Goal: Task Accomplishment & Management: Use online tool/utility

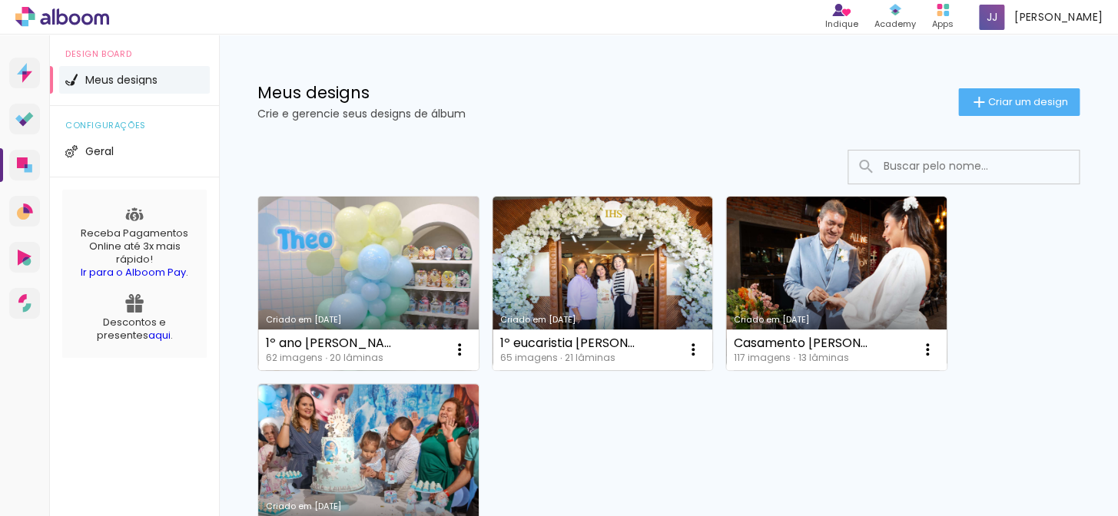
click at [366, 237] on link "Criado em [DATE]" at bounding box center [368, 284] width 220 height 174
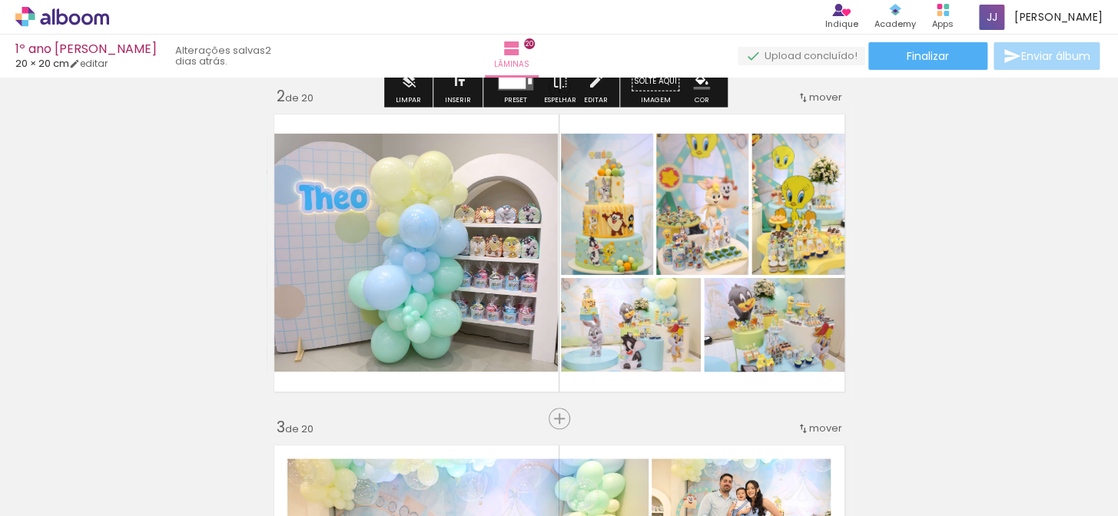
scroll to position [349, 0]
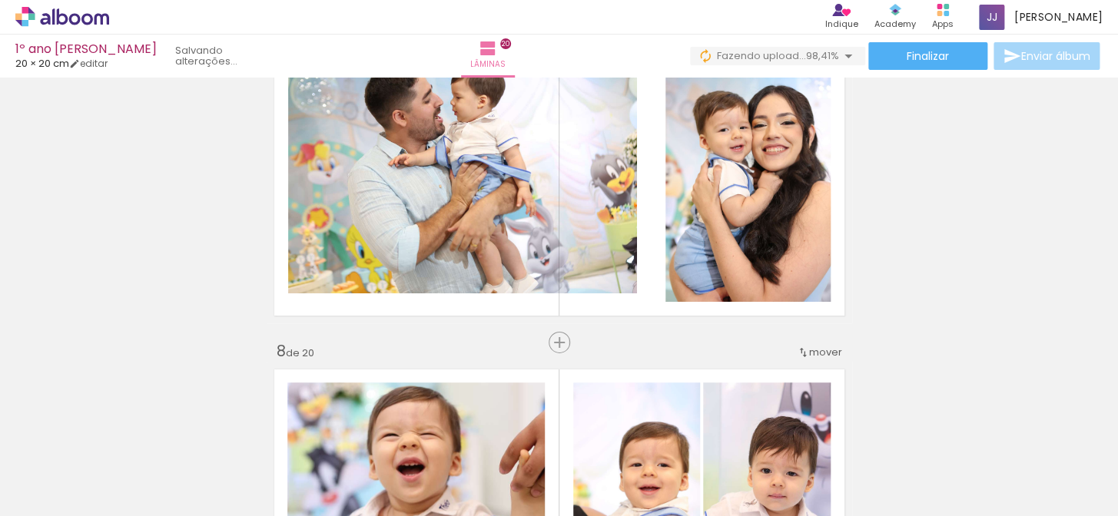
scroll to position [0, 4433]
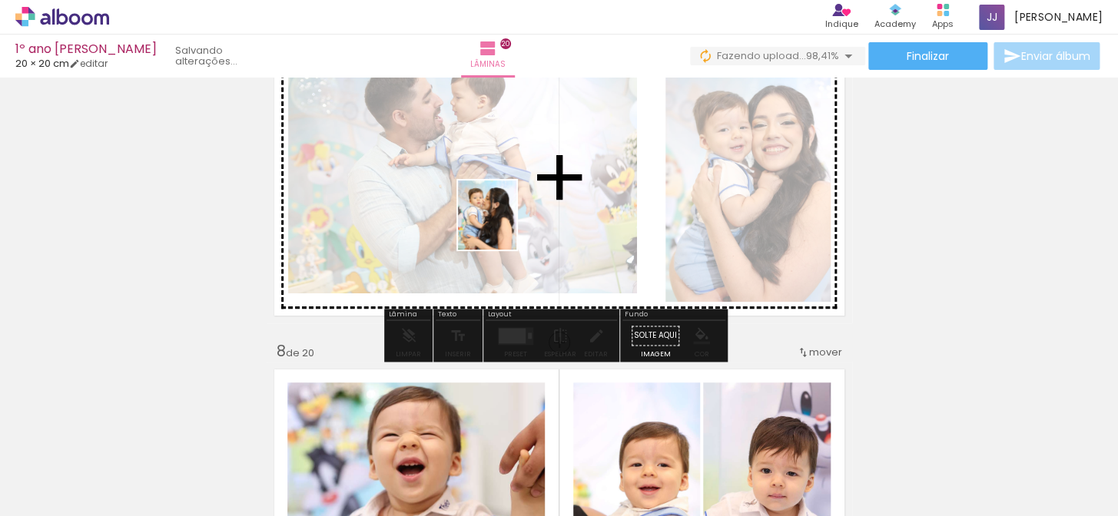
drag, startPoint x: 1058, startPoint y: 479, endPoint x: 504, endPoint y: 227, distance: 609.4
click at [504, 227] on quentale-workspace at bounding box center [559, 258] width 1118 height 516
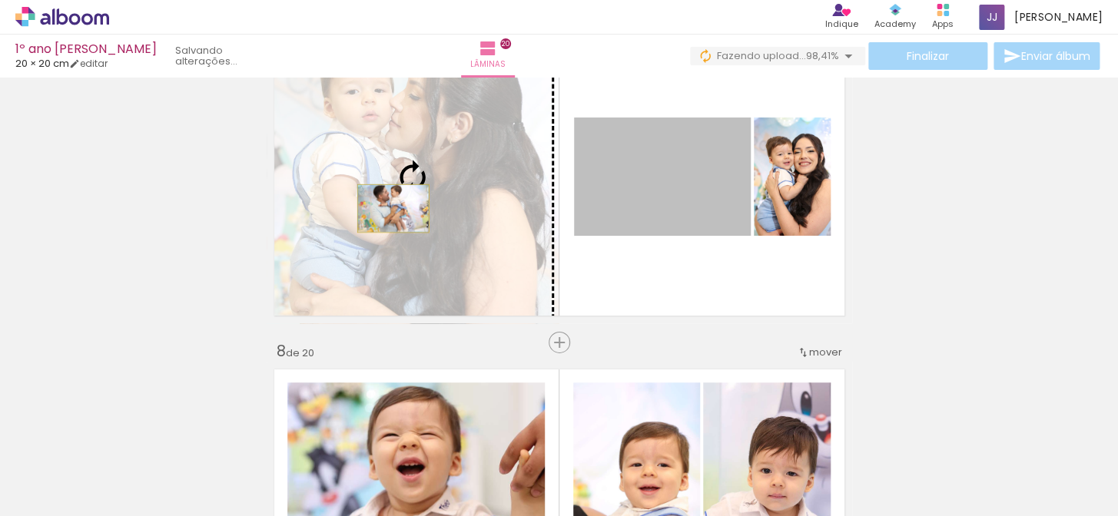
drag, startPoint x: 633, startPoint y: 210, endPoint x: 387, endPoint y: 208, distance: 245.8
click at [0, 0] on slot at bounding box center [0, 0] width 0 height 0
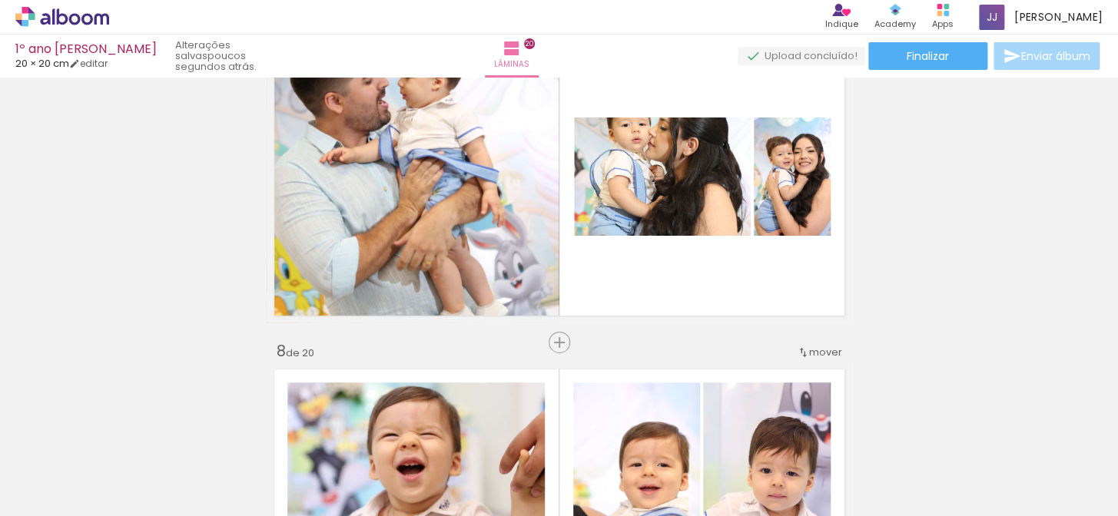
scroll to position [0, 4433]
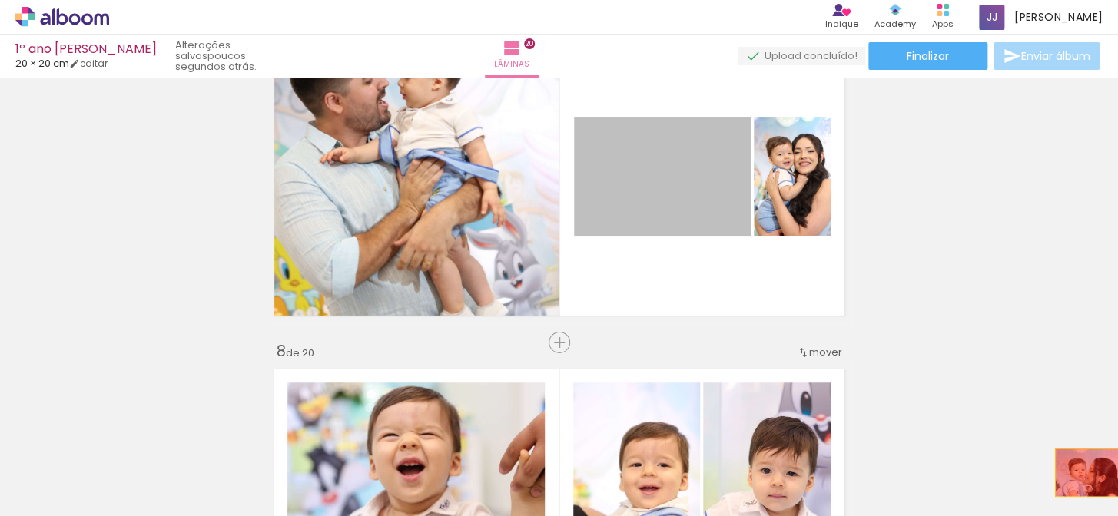
drag, startPoint x: 671, startPoint y: 184, endPoint x: 1085, endPoint y: 472, distance: 504.2
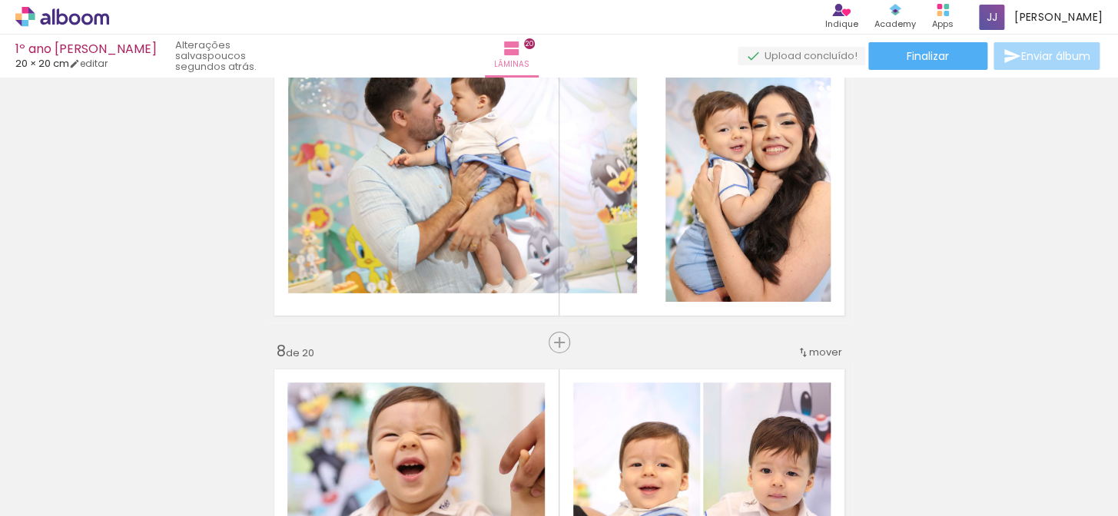
click at [1029, 443] on div at bounding box center [1054, 464] width 65 height 76
click at [1022, 433] on iron-icon at bounding box center [1021, 434] width 16 height 16
click at [60, 489] on span "Adicionar Fotos" at bounding box center [54, 495] width 46 height 17
click at [0, 0] on input "file" at bounding box center [0, 0] width 0 height 0
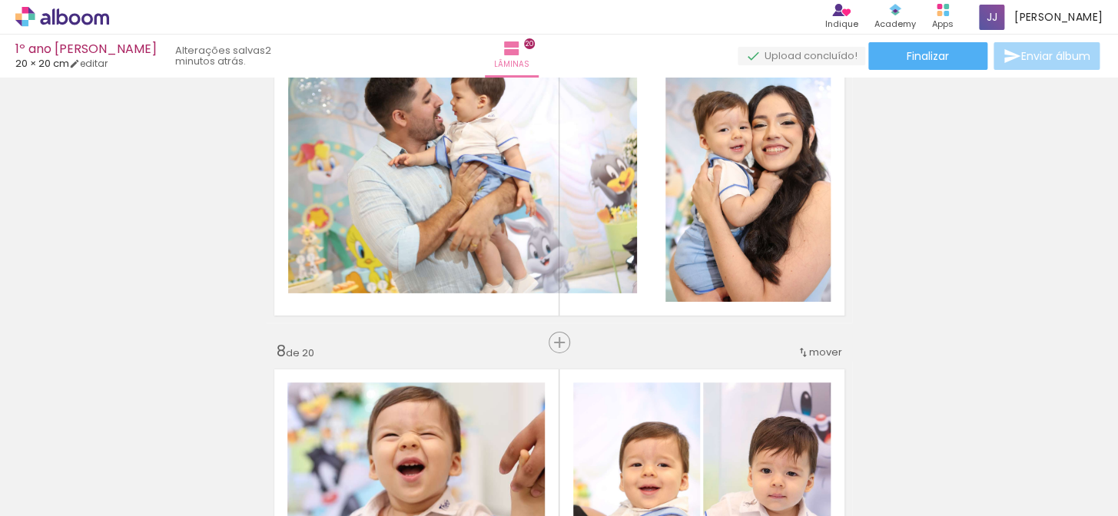
scroll to position [0, 4347]
click at [48, 492] on span "Adicionar Fotos" at bounding box center [54, 495] width 46 height 17
click at [0, 0] on input "file" at bounding box center [0, 0] width 0 height 0
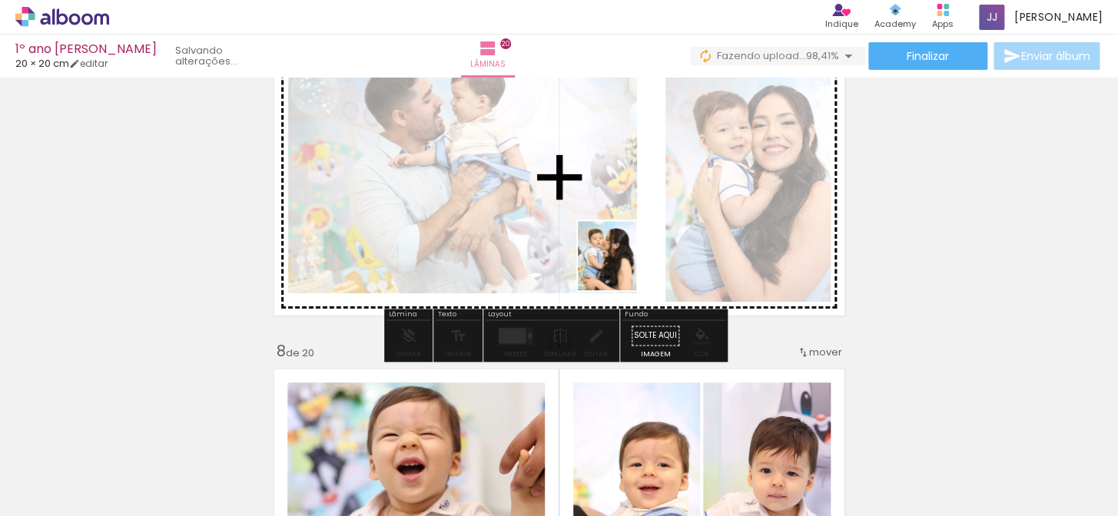
drag, startPoint x: 1055, startPoint y: 480, endPoint x: 624, endPoint y: 267, distance: 480.6
click at [624, 267] on quentale-workspace at bounding box center [559, 258] width 1118 height 516
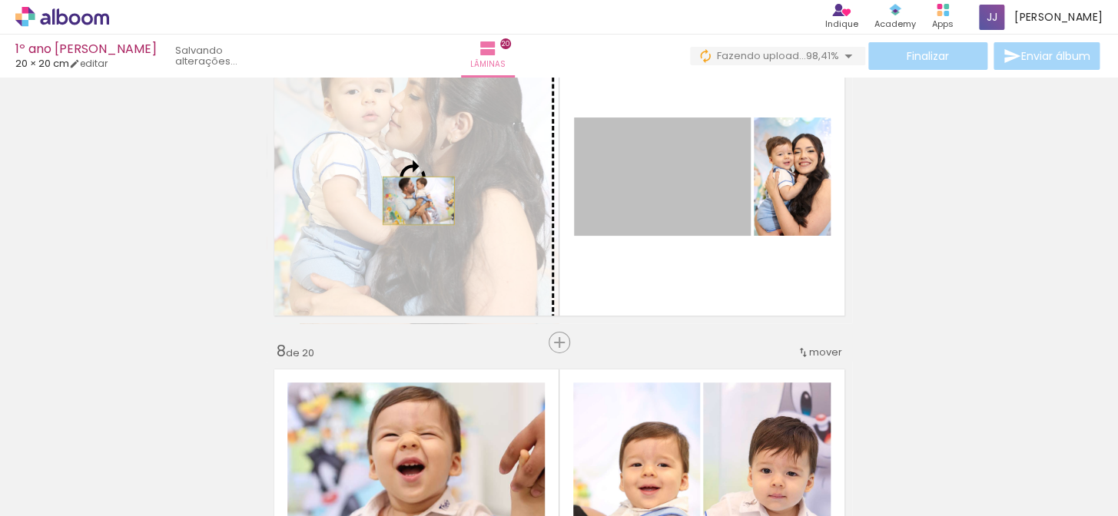
drag, startPoint x: 639, startPoint y: 200, endPoint x: 412, endPoint y: 200, distance: 226.6
click at [0, 0] on slot at bounding box center [0, 0] width 0 height 0
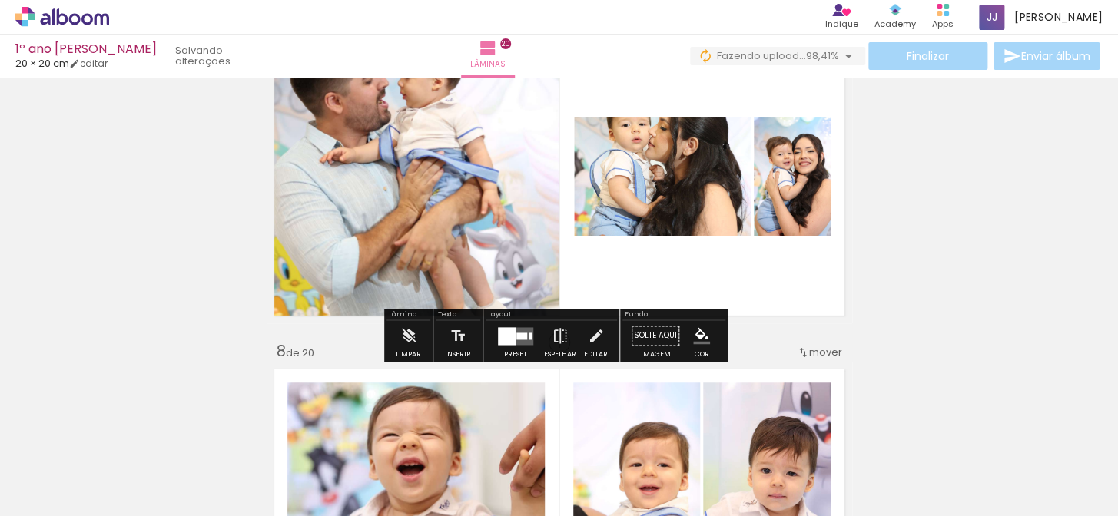
click at [656, 190] on quentale-photo at bounding box center [662, 177] width 177 height 118
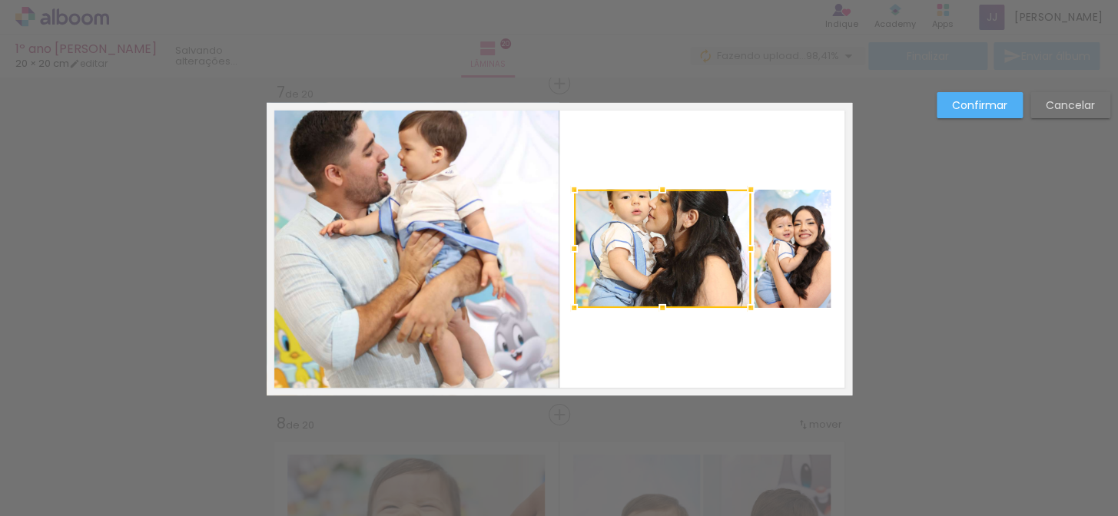
scroll to position [0, 4433]
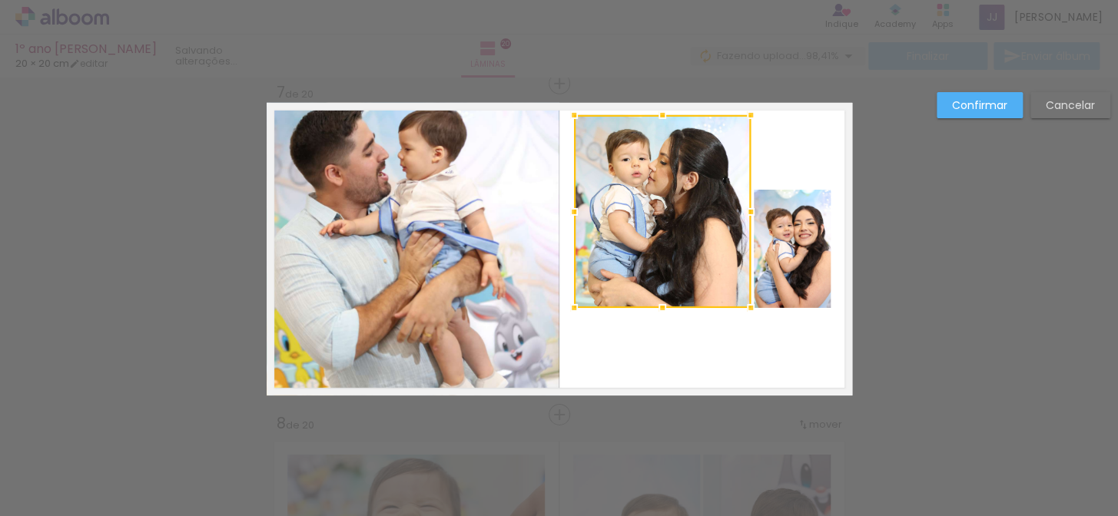
drag, startPoint x: 658, startPoint y: 189, endPoint x: 661, endPoint y: 114, distance: 74.5
click at [661, 114] on div at bounding box center [662, 115] width 31 height 31
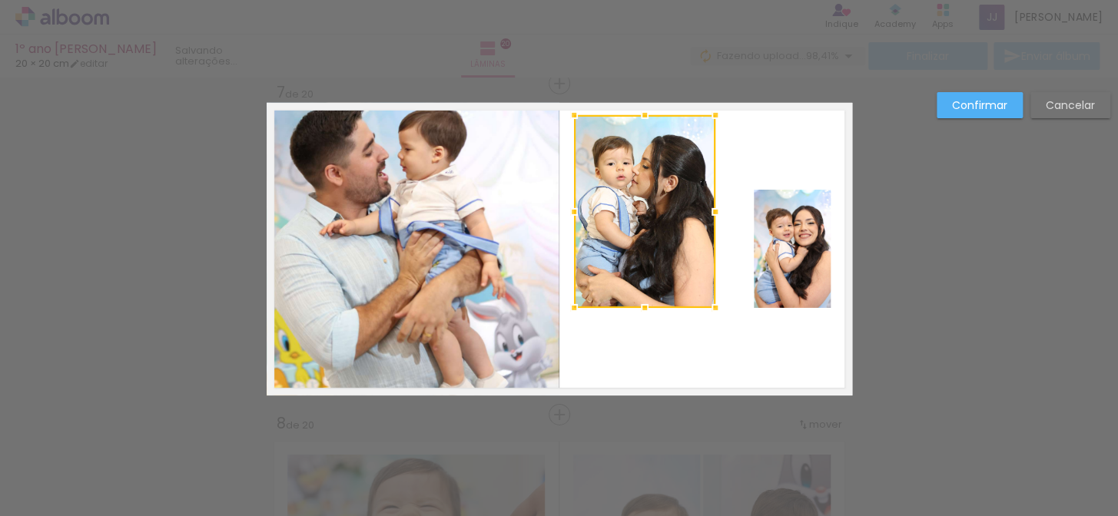
drag, startPoint x: 746, startPoint y: 212, endPoint x: 711, endPoint y: 217, distance: 35.7
click at [711, 217] on div at bounding box center [715, 212] width 31 height 31
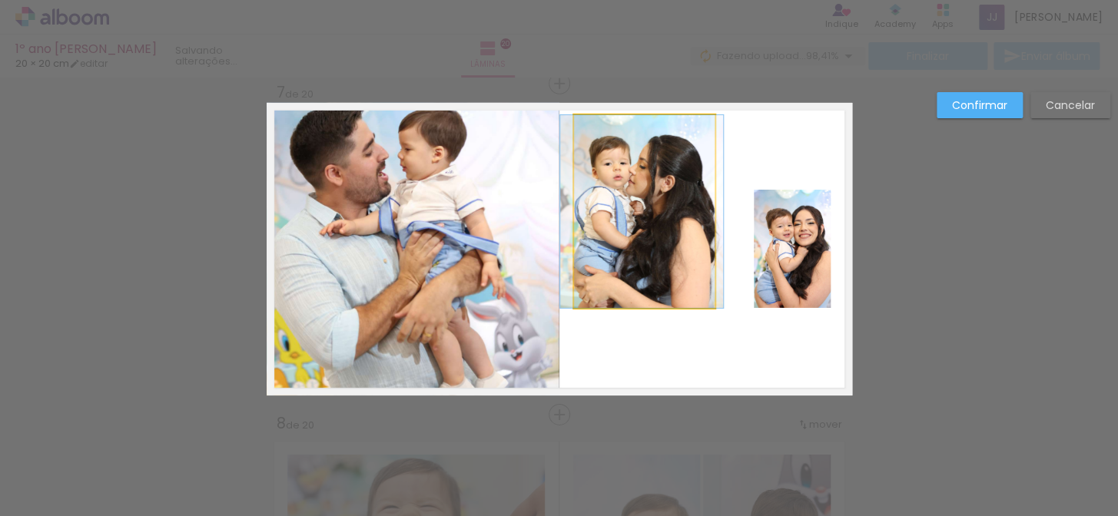
drag, startPoint x: 625, startPoint y: 208, endPoint x: 626, endPoint y: 235, distance: 26.9
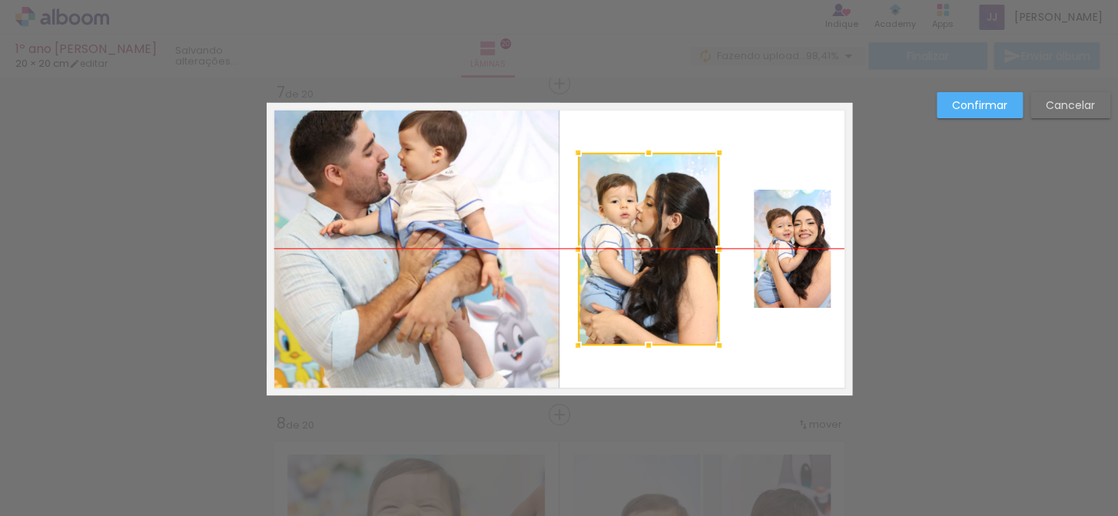
drag, startPoint x: 622, startPoint y: 168, endPoint x: 626, endPoint y: 212, distance: 44.0
click at [626, 212] on div at bounding box center [648, 249] width 141 height 193
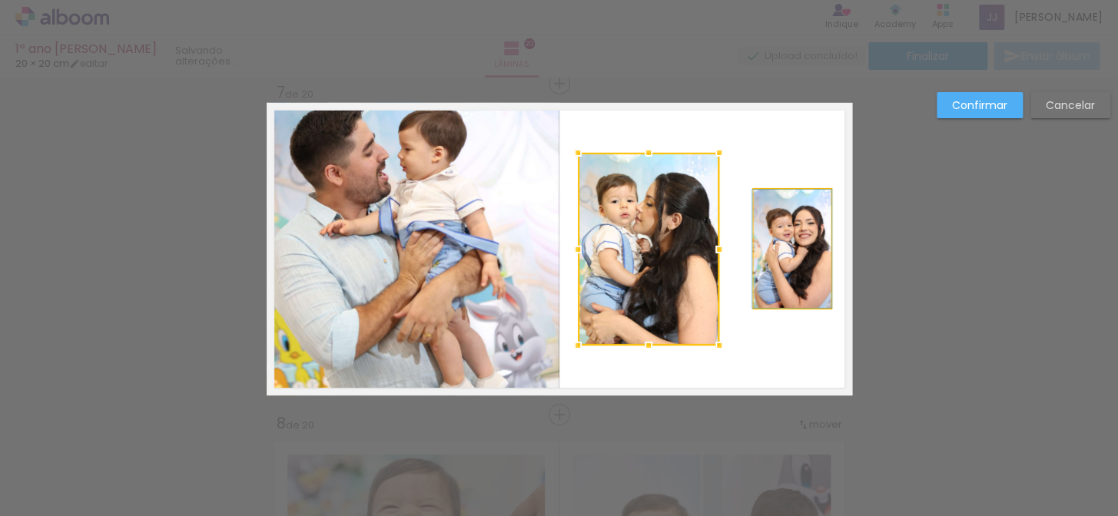
click at [787, 246] on quentale-photo at bounding box center [792, 249] width 77 height 118
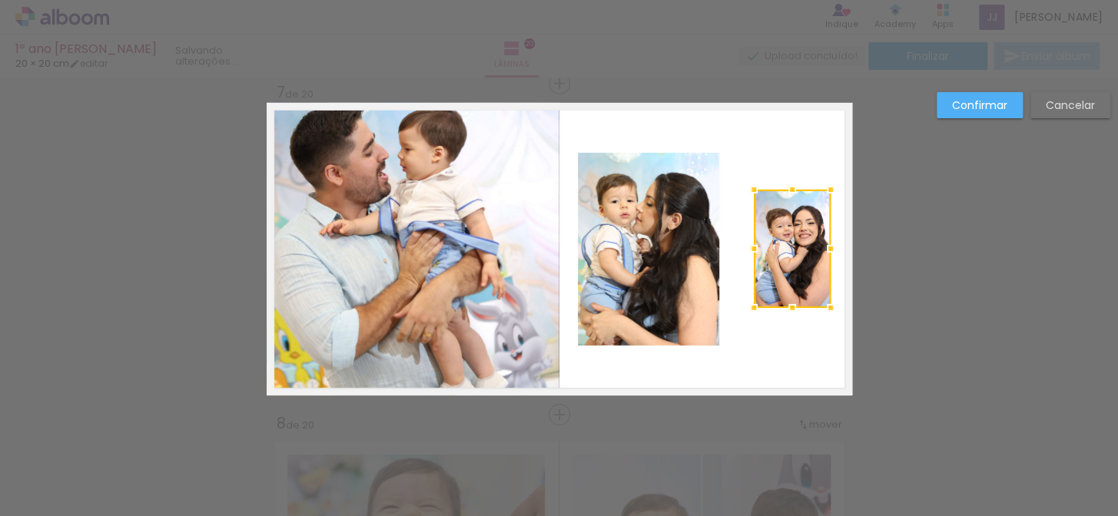
click at [790, 246] on div at bounding box center [792, 249] width 77 height 118
drag, startPoint x: 786, startPoint y: 189, endPoint x: 784, endPoint y: 181, distance: 7.8
click at [784, 181] on div at bounding box center [792, 186] width 31 height 31
click at [764, 215] on quentale-photo at bounding box center [792, 247] width 77 height 121
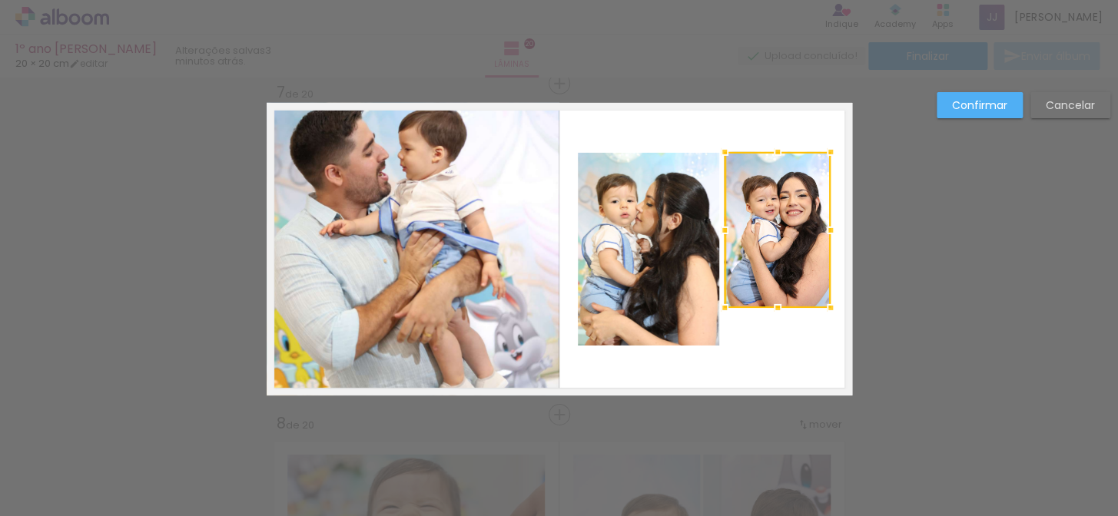
drag, startPoint x: 746, startPoint y: 183, endPoint x: 717, endPoint y: 147, distance: 46.4
click at [717, 147] on div at bounding box center [724, 152] width 31 height 31
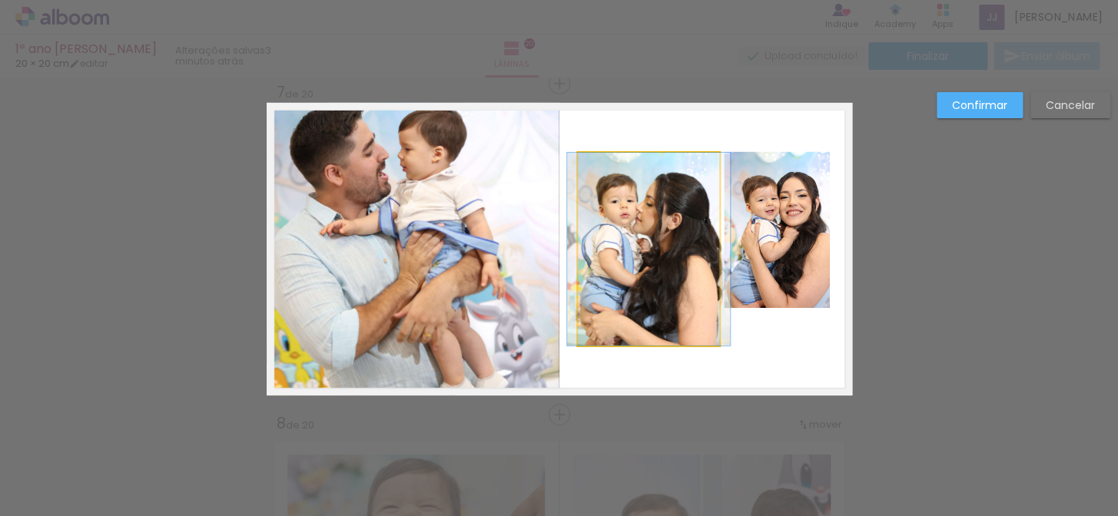
click at [633, 256] on quentale-photo at bounding box center [648, 249] width 141 height 193
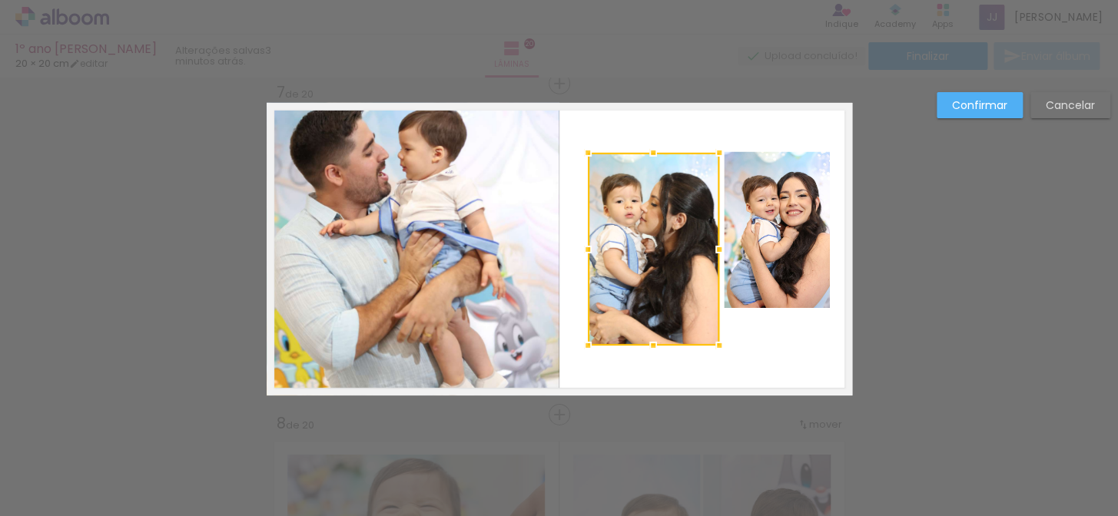
drag, startPoint x: 569, startPoint y: 247, endPoint x: 579, endPoint y: 247, distance: 10.0
click at [579, 247] on div at bounding box center [587, 249] width 31 height 31
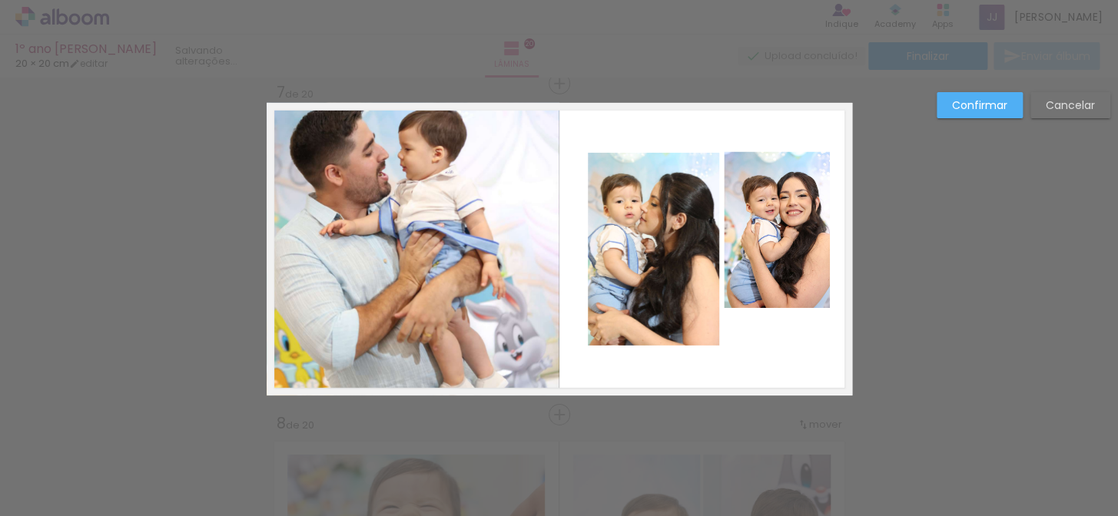
click at [579, 247] on quentale-layouter at bounding box center [559, 249] width 585 height 293
click at [640, 243] on quentale-photo at bounding box center [653, 249] width 131 height 193
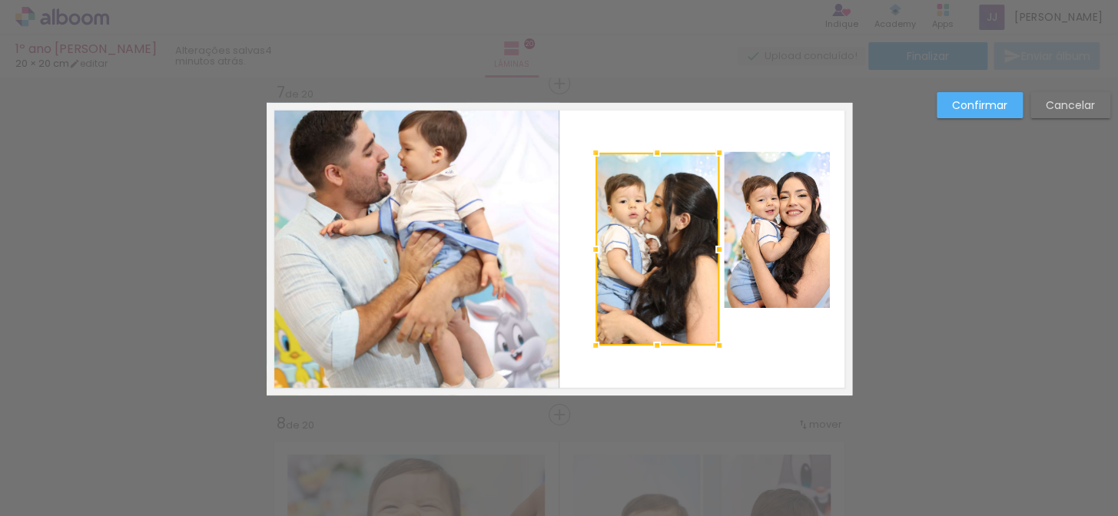
click at [588, 248] on div at bounding box center [595, 249] width 31 height 31
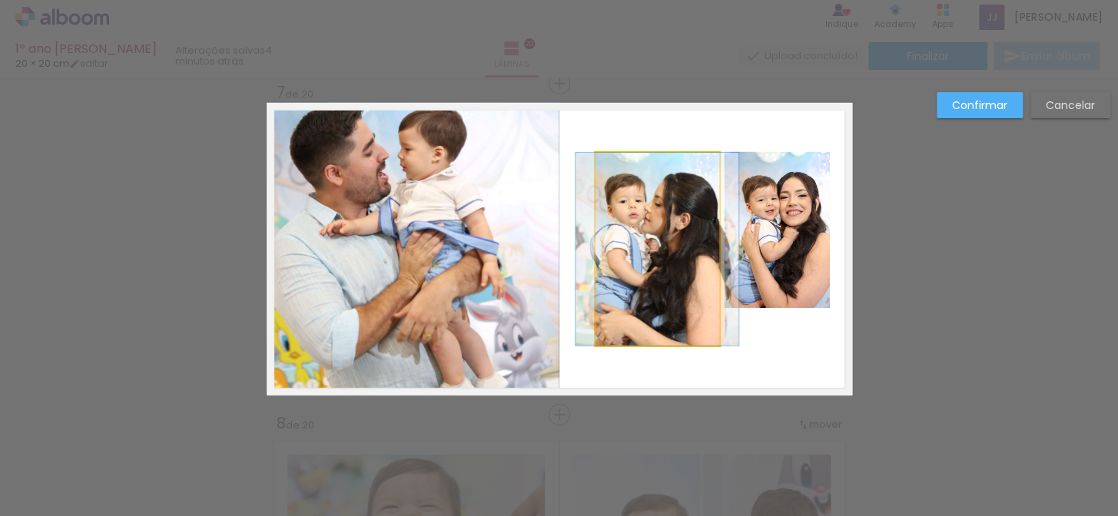
click at [650, 257] on quentale-photo at bounding box center [657, 249] width 124 height 193
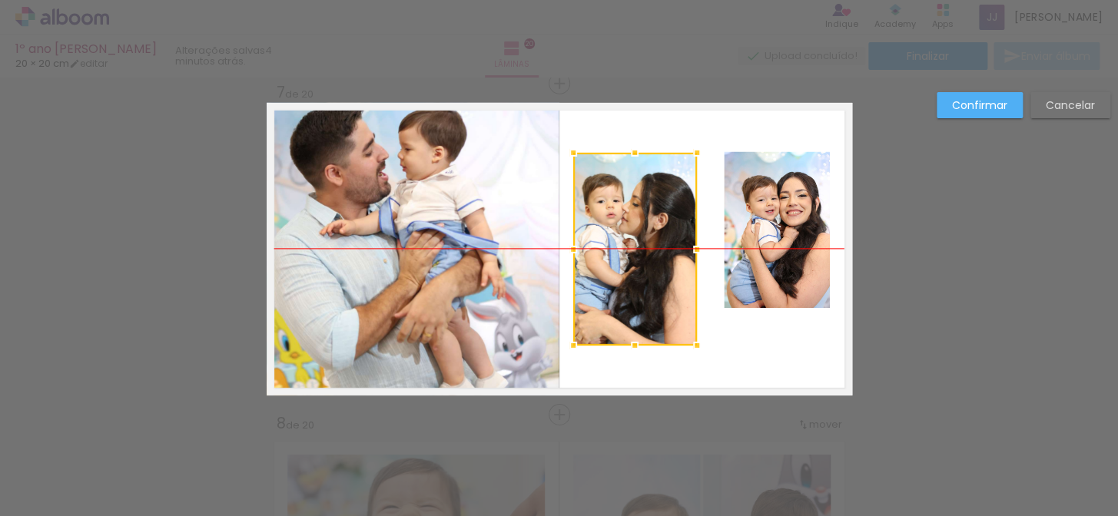
drag, startPoint x: 656, startPoint y: 258, endPoint x: 634, endPoint y: 260, distance: 22.3
click at [634, 260] on div at bounding box center [635, 249] width 124 height 193
click at [770, 257] on quentale-photo at bounding box center [777, 230] width 106 height 156
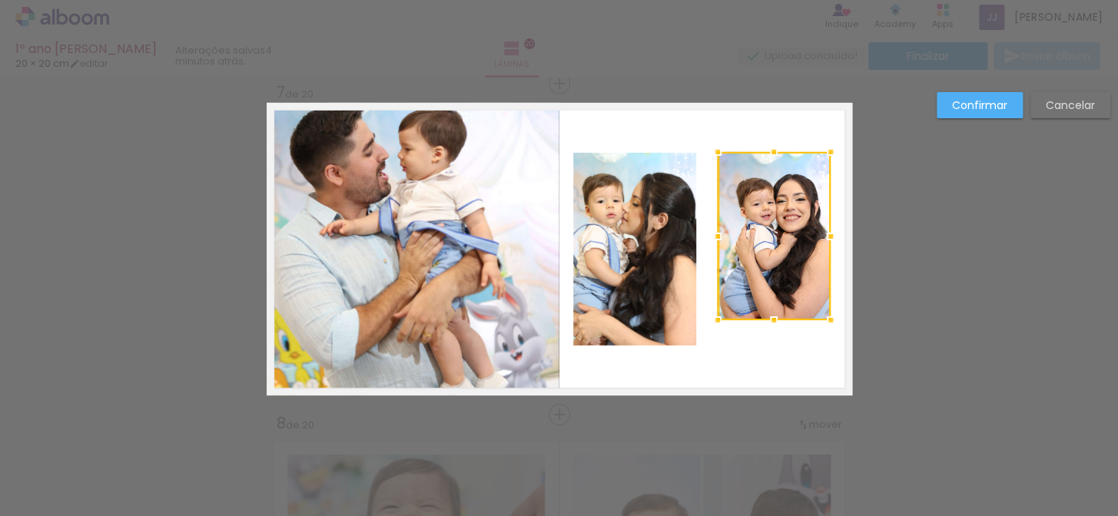
drag, startPoint x: 718, startPoint y: 307, endPoint x: 711, endPoint y: 319, distance: 13.4
click at [711, 319] on div at bounding box center [717, 320] width 31 height 31
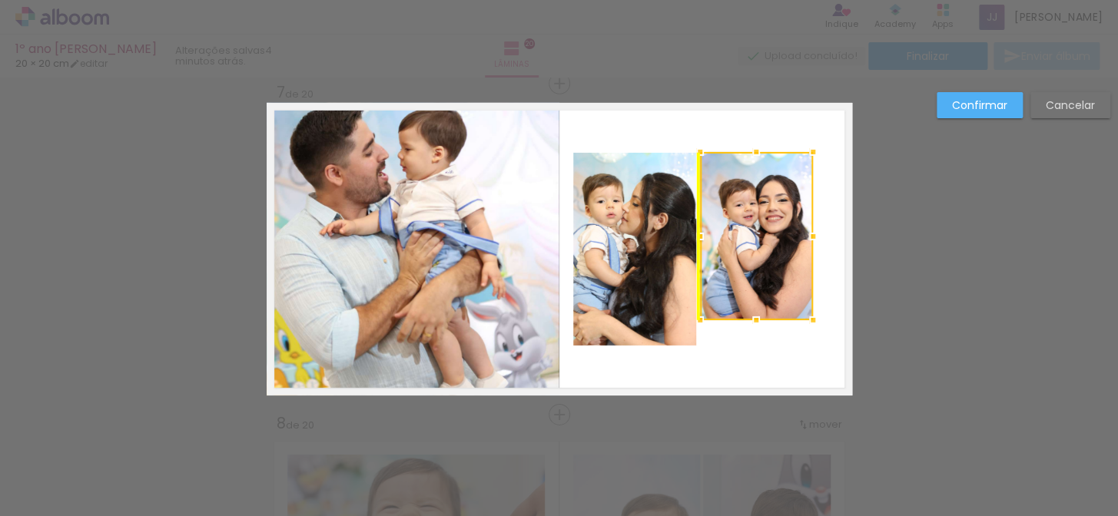
drag, startPoint x: 754, startPoint y: 224, endPoint x: 744, endPoint y: 224, distance: 9.2
click at [744, 224] on div at bounding box center [756, 236] width 113 height 168
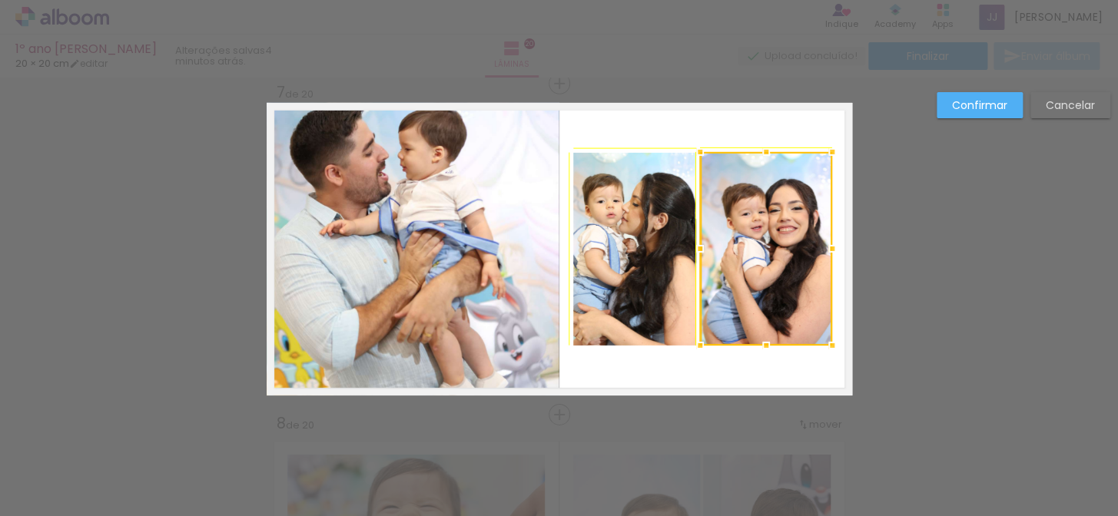
drag, startPoint x: 807, startPoint y: 321, endPoint x: 812, endPoint y: 337, distance: 17.0
click at [817, 337] on div at bounding box center [832, 345] width 31 height 31
click at [795, 279] on div at bounding box center [766, 249] width 132 height 194
click at [786, 273] on div at bounding box center [766, 249] width 132 height 194
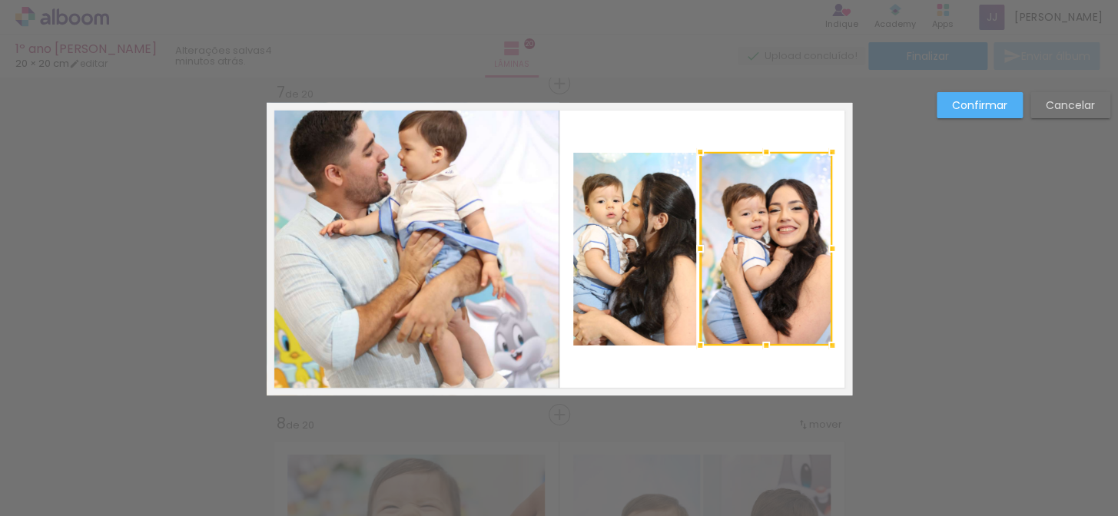
click at [766, 366] on quentale-layouter at bounding box center [559, 249] width 585 height 293
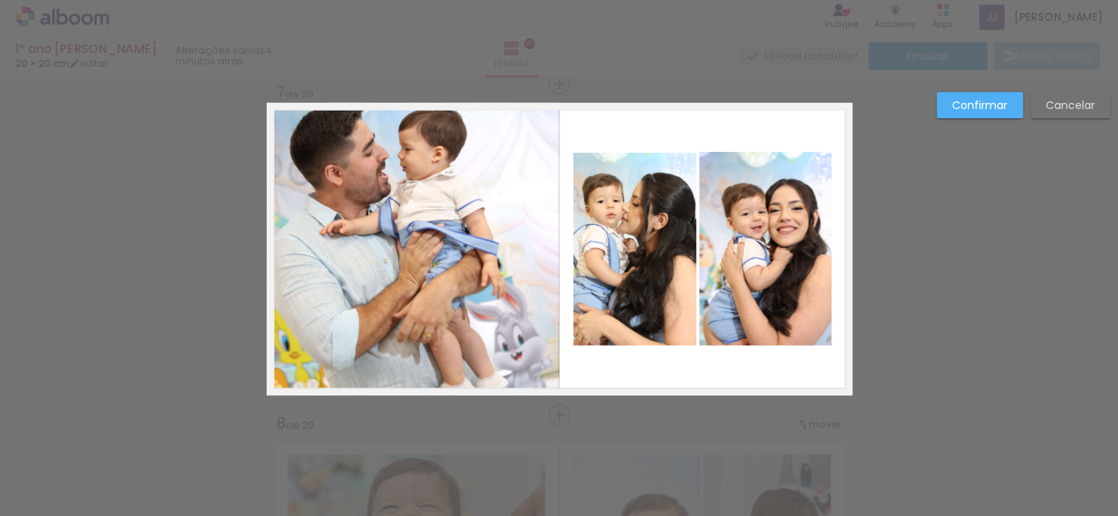
click at [631, 253] on quentale-photo at bounding box center [635, 249] width 124 height 193
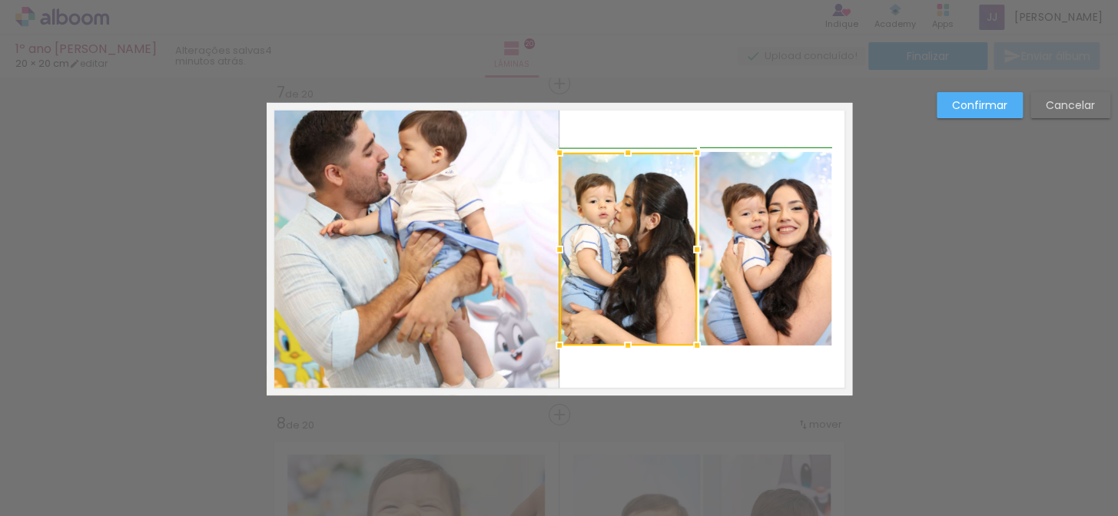
click at [564, 249] on div at bounding box center [559, 249] width 31 height 31
click at [426, 211] on quentale-photo at bounding box center [413, 249] width 293 height 293
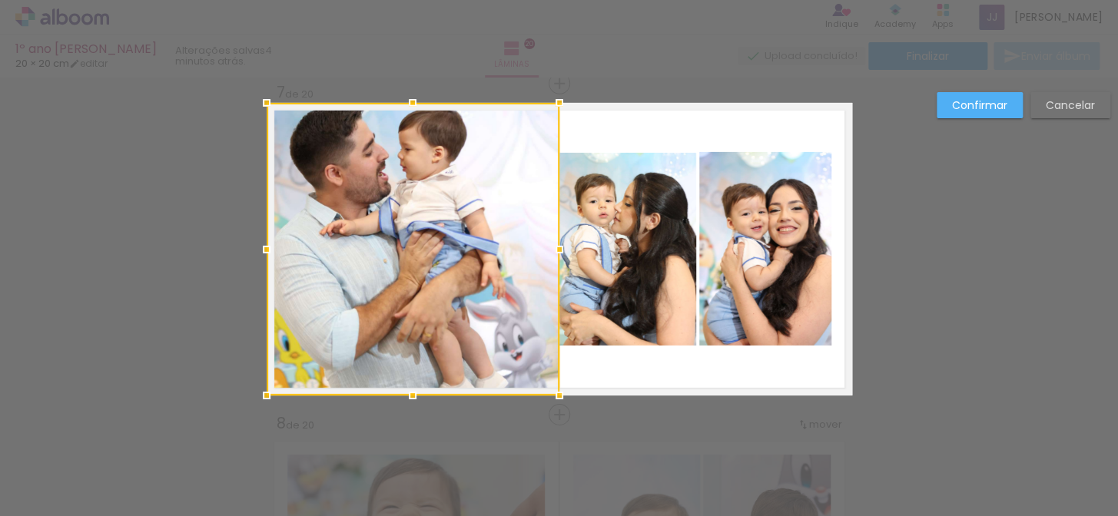
click at [429, 220] on div at bounding box center [413, 249] width 293 height 293
click at [426, 198] on div at bounding box center [413, 249] width 293 height 293
click at [430, 225] on div at bounding box center [413, 249] width 293 height 293
click at [459, 237] on div at bounding box center [413, 249] width 293 height 293
click at [444, 237] on div at bounding box center [413, 249] width 293 height 293
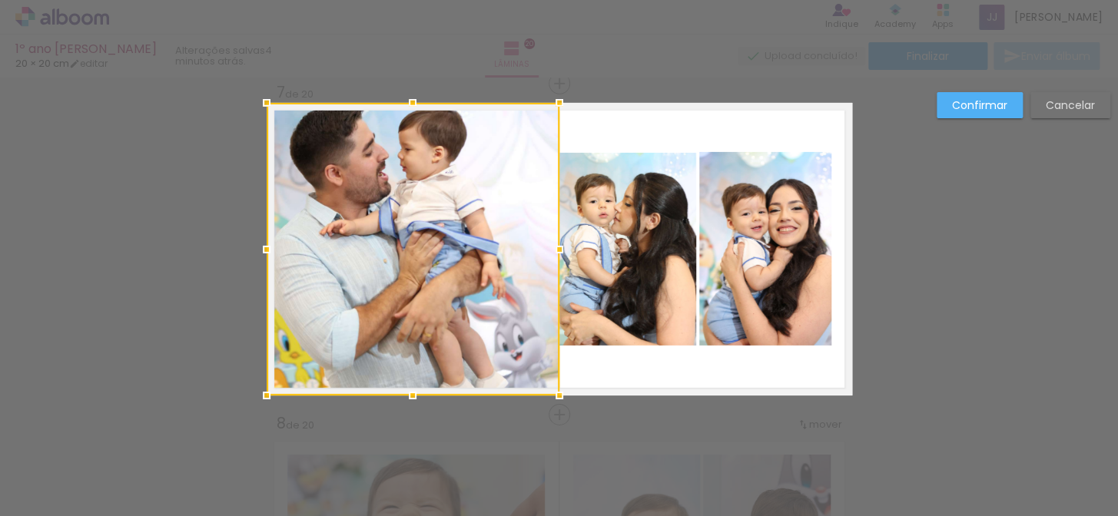
click at [623, 245] on quentale-photo at bounding box center [626, 249] width 137 height 193
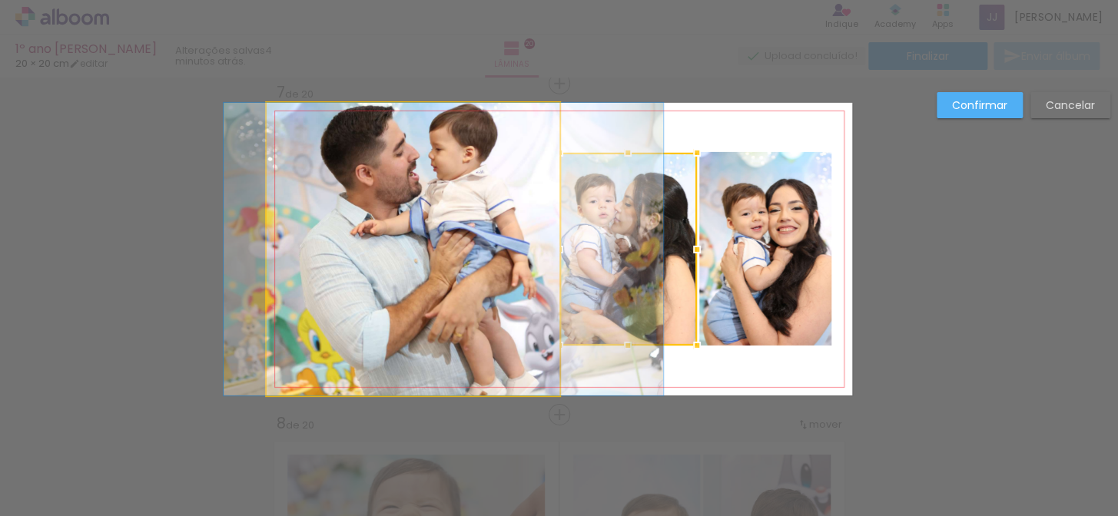
drag, startPoint x: 429, startPoint y: 247, endPoint x: 460, endPoint y: 247, distance: 30.7
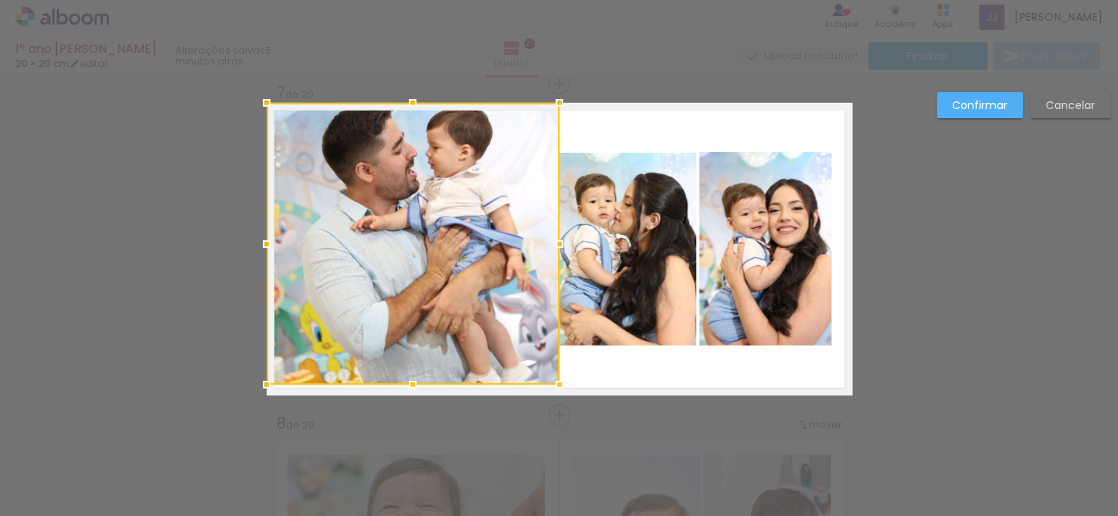
drag, startPoint x: 406, startPoint y: 395, endPoint x: 406, endPoint y: 384, distance: 10.8
click at [406, 384] on div at bounding box center [412, 384] width 31 height 31
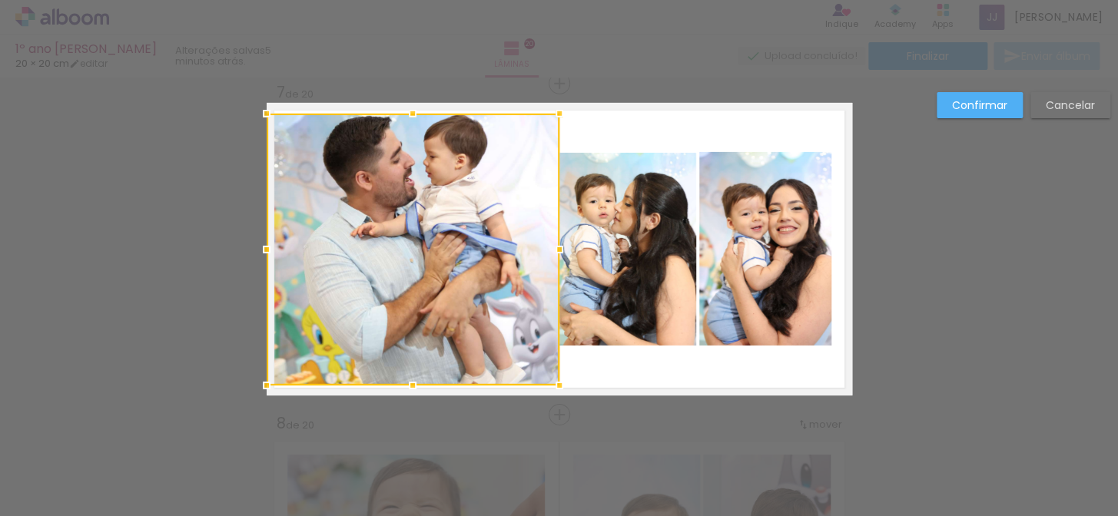
drag, startPoint x: 407, startPoint y: 101, endPoint x: 406, endPoint y: 111, distance: 10.8
click at [406, 111] on div at bounding box center [412, 113] width 31 height 31
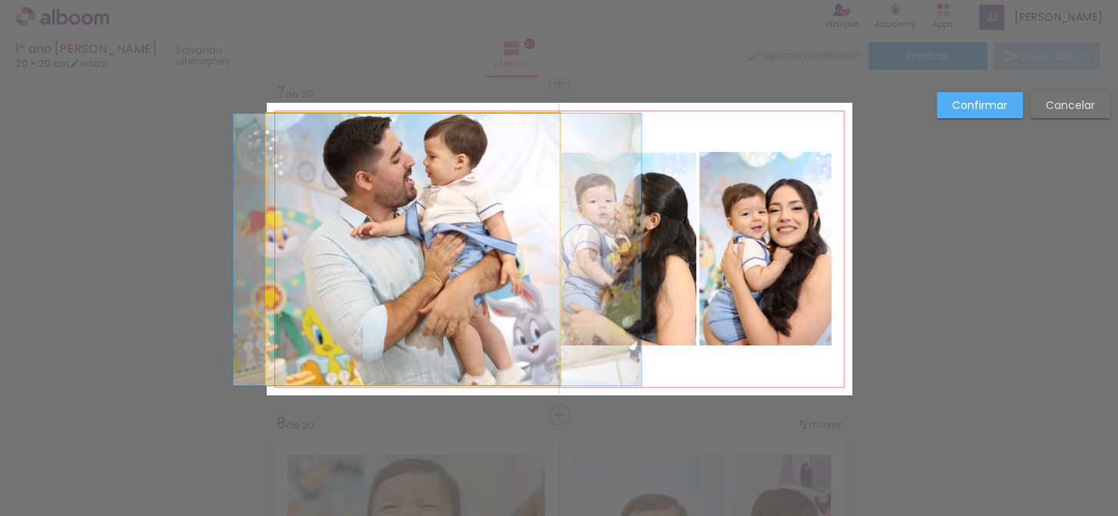
click at [409, 204] on quentale-photo at bounding box center [413, 250] width 293 height 272
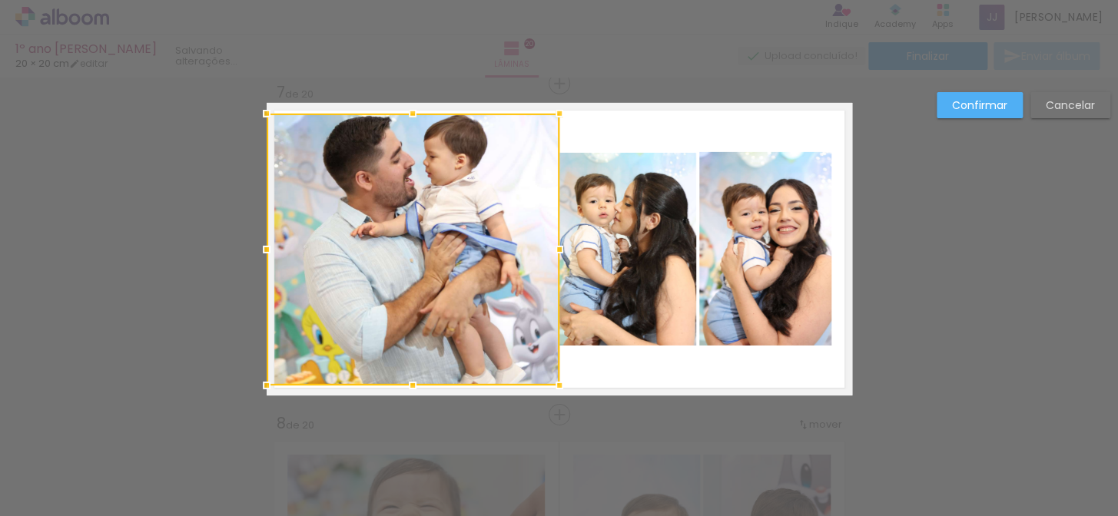
click at [742, 240] on quentale-photo at bounding box center [765, 249] width 132 height 194
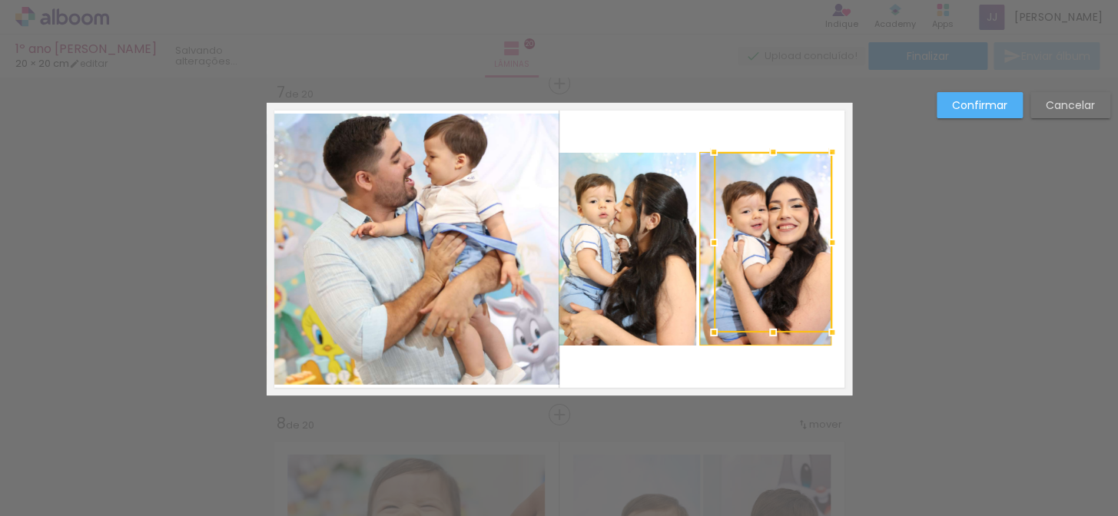
drag, startPoint x: 695, startPoint y: 344, endPoint x: 709, endPoint y: 331, distance: 19.0
click at [709, 331] on div at bounding box center [713, 332] width 31 height 31
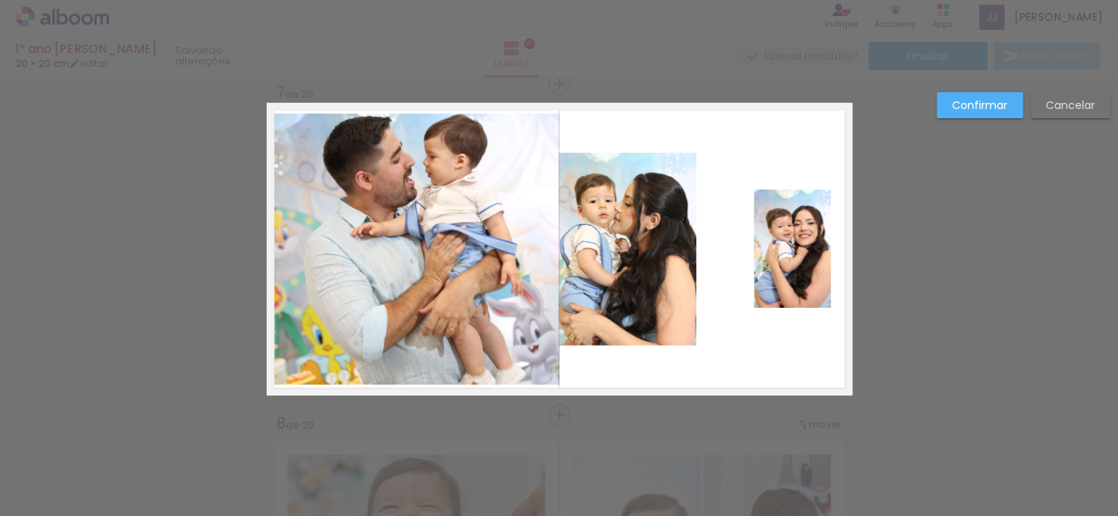
click at [775, 268] on quentale-photo at bounding box center [792, 249] width 77 height 118
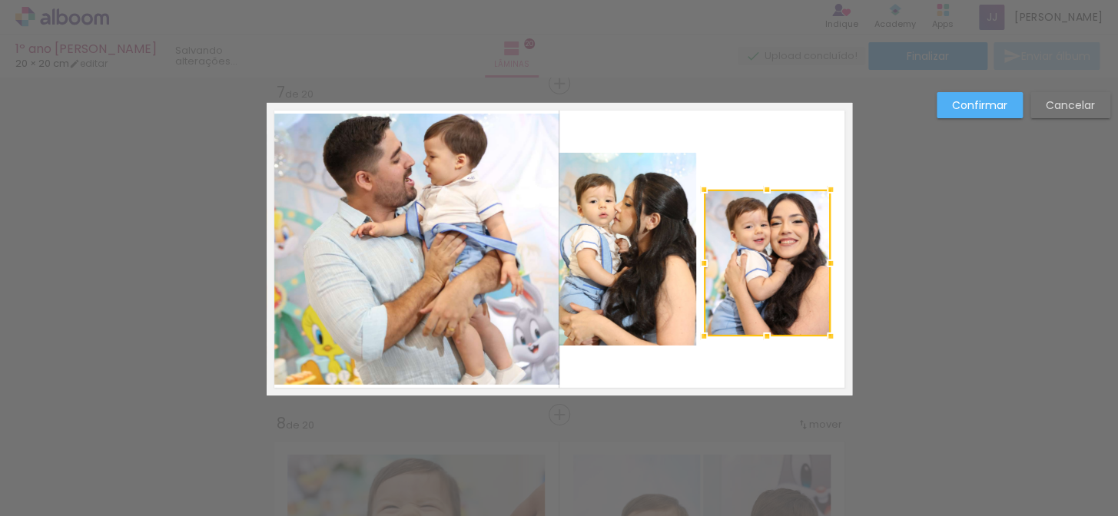
drag, startPoint x: 748, startPoint y: 307, endPoint x: 698, endPoint y: 336, distance: 57.4
click at [698, 336] on div at bounding box center [703, 336] width 31 height 31
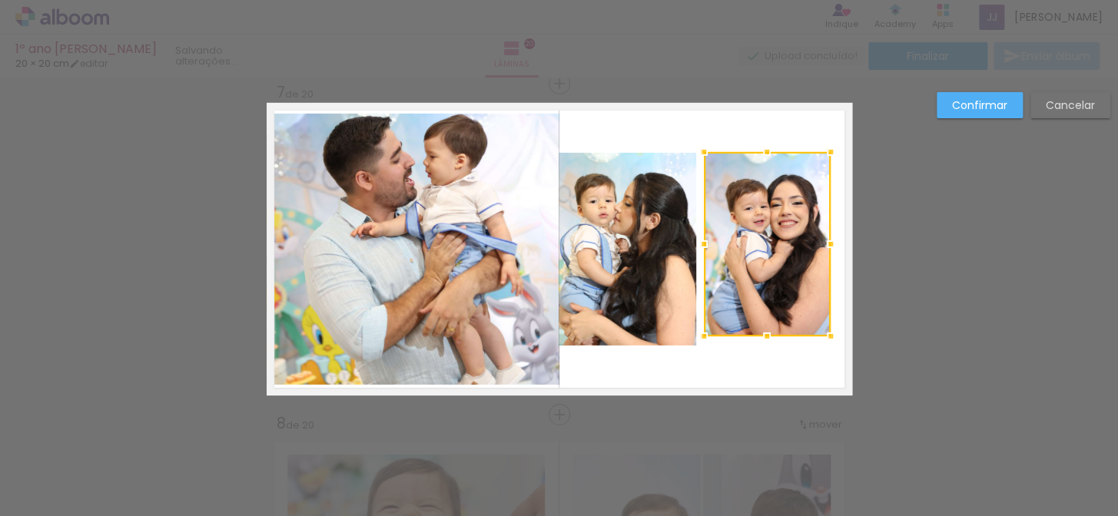
drag, startPoint x: 761, startPoint y: 187, endPoint x: 760, endPoint y: 149, distance: 37.6
click at [760, 149] on div at bounding box center [766, 152] width 31 height 31
click at [782, 254] on quentale-photo at bounding box center [767, 244] width 127 height 184
click at [779, 255] on div at bounding box center [767, 244] width 127 height 184
click at [782, 251] on div at bounding box center [767, 244] width 127 height 184
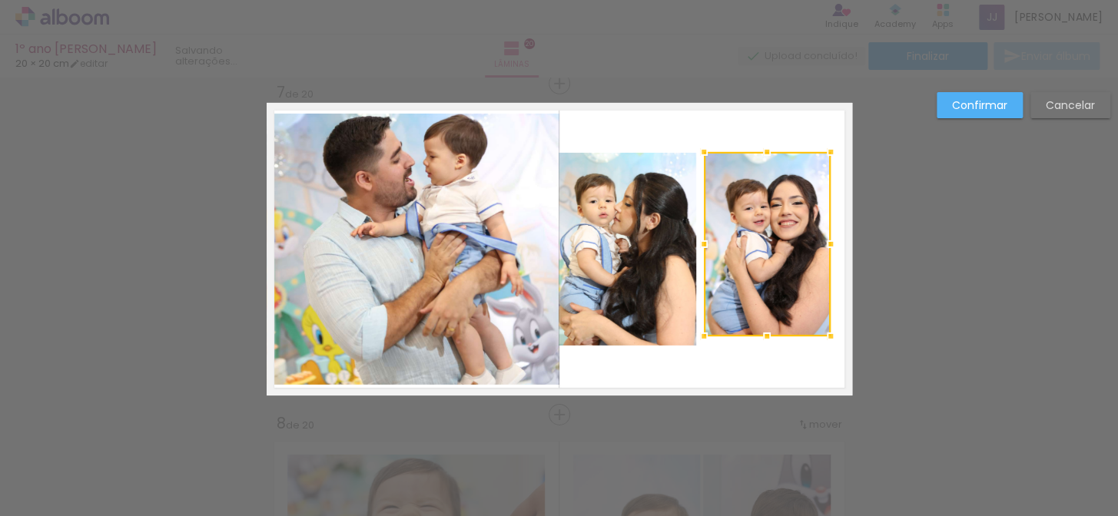
click at [637, 264] on quentale-photo at bounding box center [626, 249] width 137 height 193
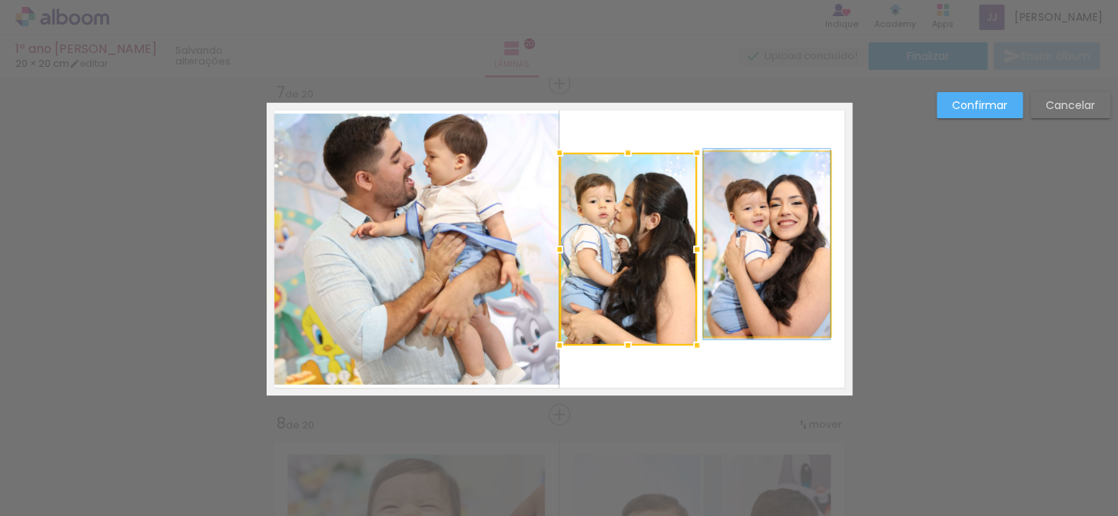
drag, startPoint x: 777, startPoint y: 260, endPoint x: 764, endPoint y: 260, distance: 13.1
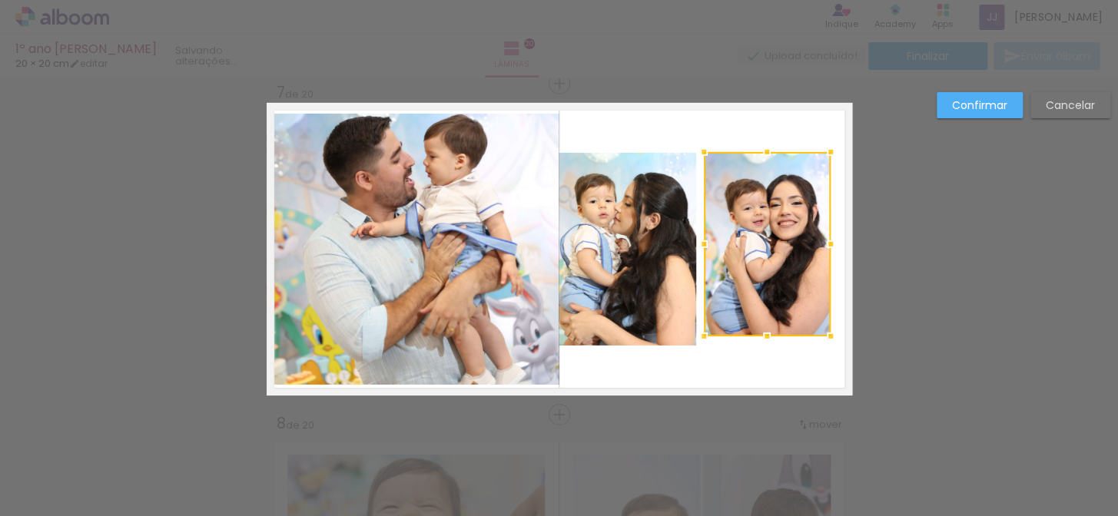
click at [781, 257] on div at bounding box center [767, 244] width 127 height 184
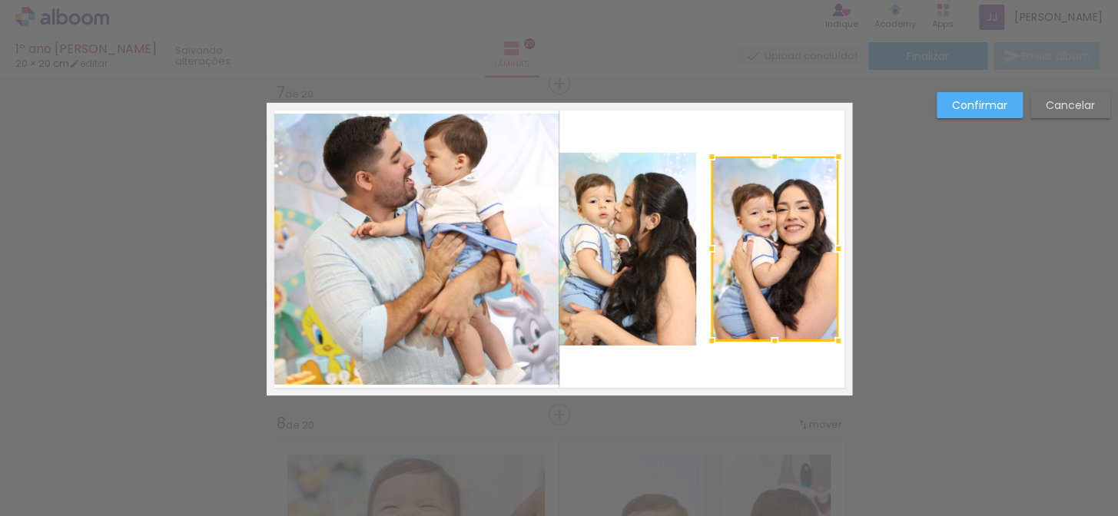
click at [788, 260] on div at bounding box center [774, 249] width 127 height 184
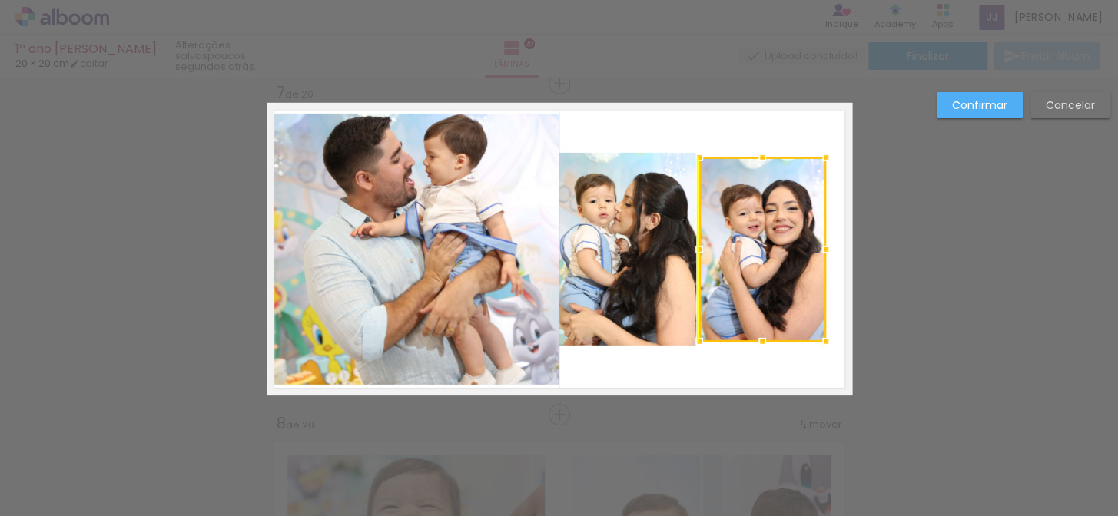
drag, startPoint x: 790, startPoint y: 255, endPoint x: 796, endPoint y: 262, distance: 8.8
click at [796, 262] on div at bounding box center [762, 249] width 127 height 184
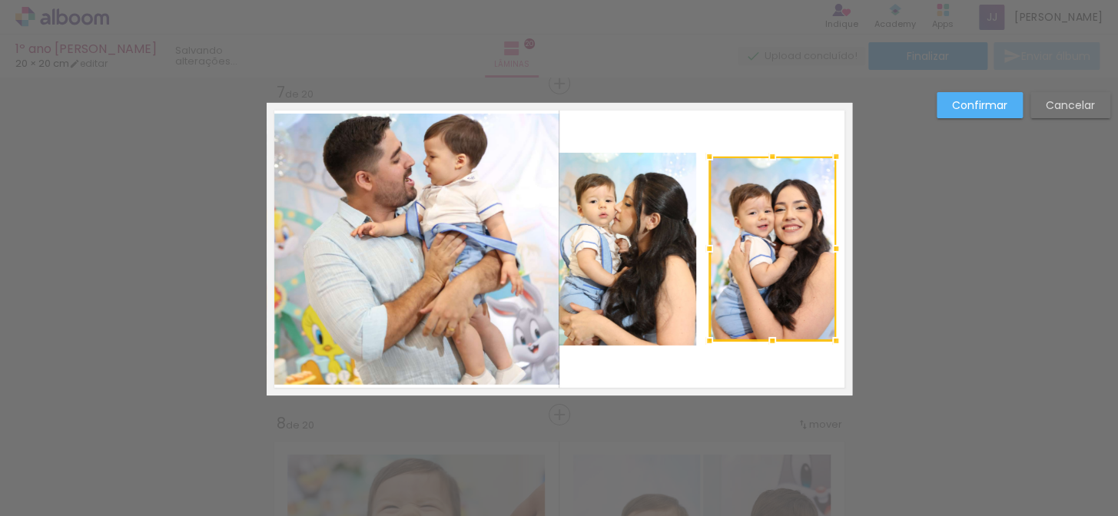
drag, startPoint x: 791, startPoint y: 207, endPoint x: 801, endPoint y: 207, distance: 10.0
click at [801, 207] on div at bounding box center [772, 249] width 127 height 184
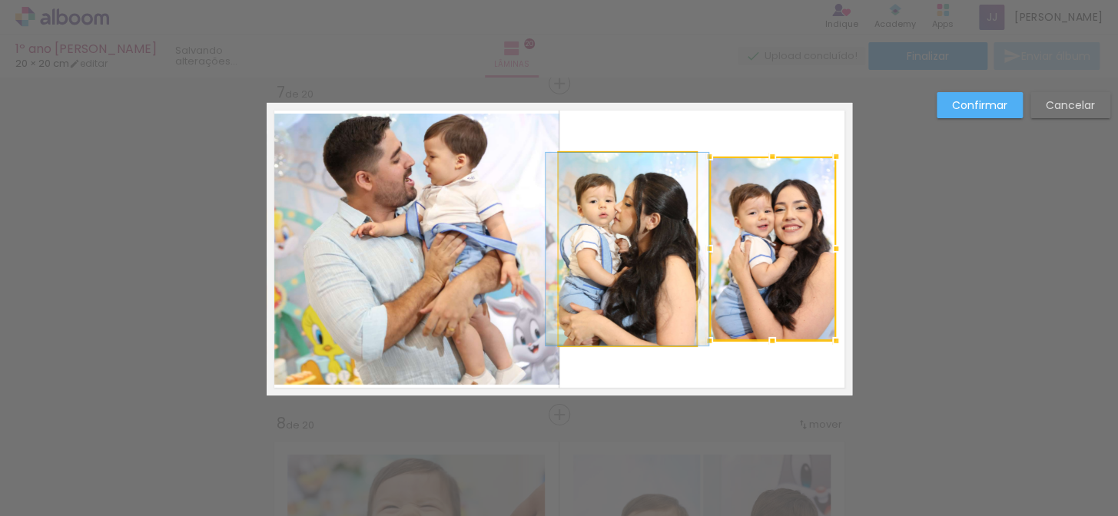
click at [648, 265] on quentale-photo at bounding box center [626, 249] width 137 height 193
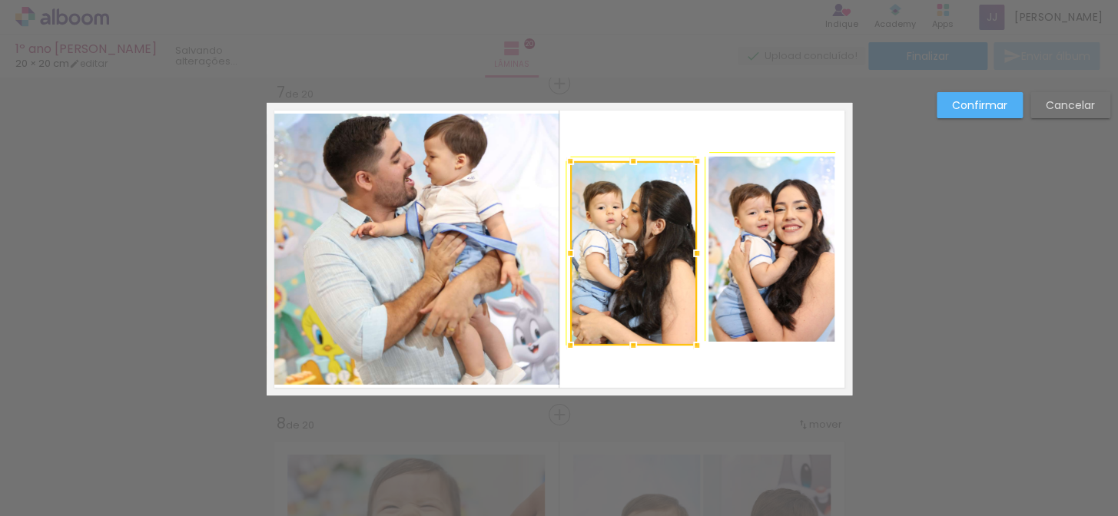
click at [558, 157] on div at bounding box center [570, 161] width 31 height 31
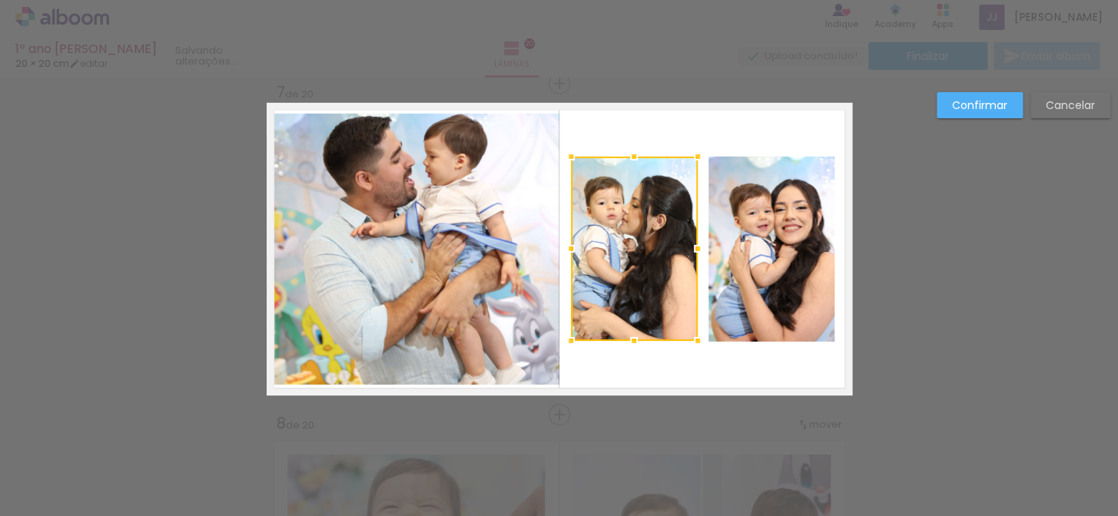
click at [645, 229] on div at bounding box center [634, 249] width 127 height 184
click at [760, 368] on quentale-layouter at bounding box center [559, 249] width 585 height 293
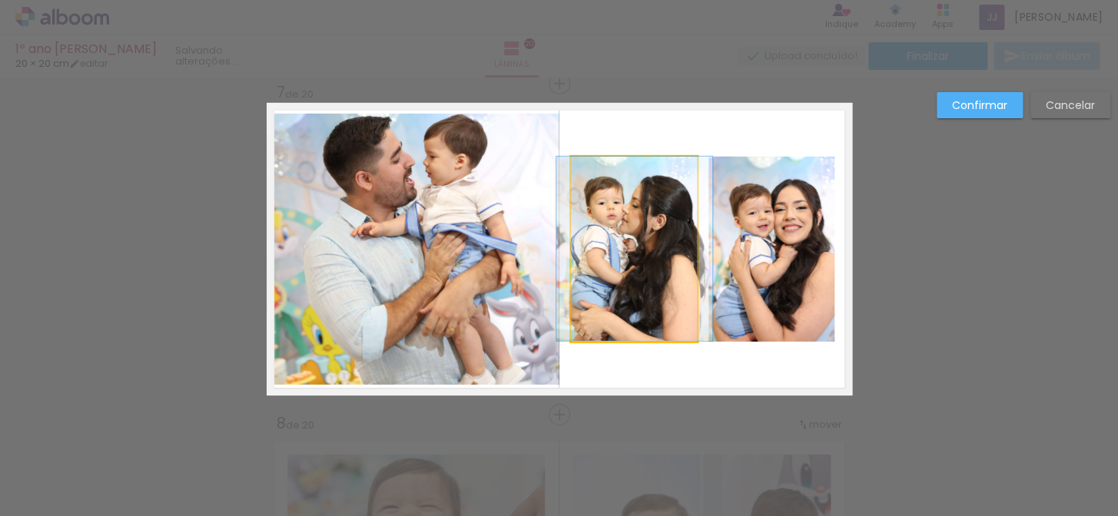
click at [647, 263] on quentale-photo at bounding box center [634, 249] width 127 height 184
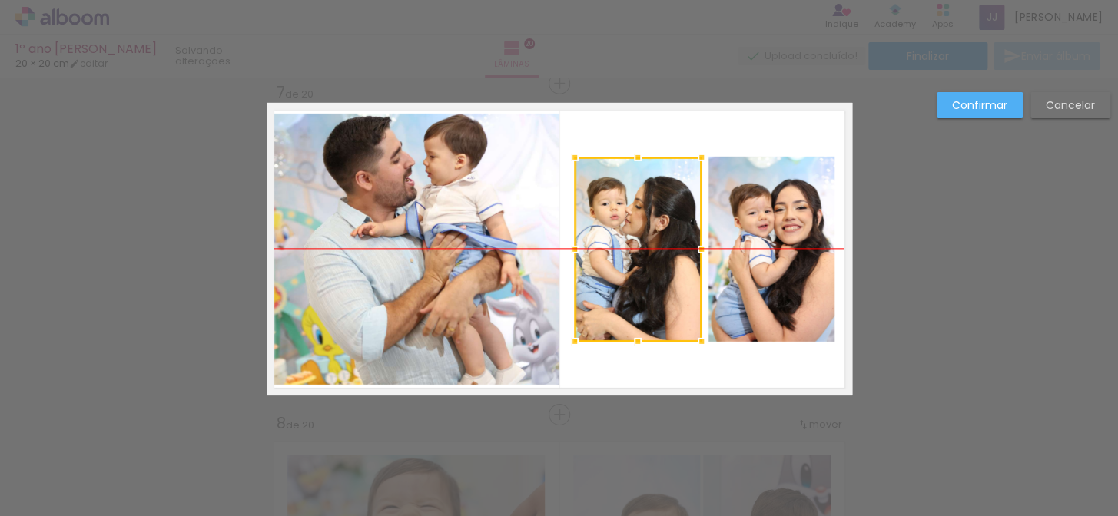
click at [645, 260] on div at bounding box center [638, 249] width 127 height 184
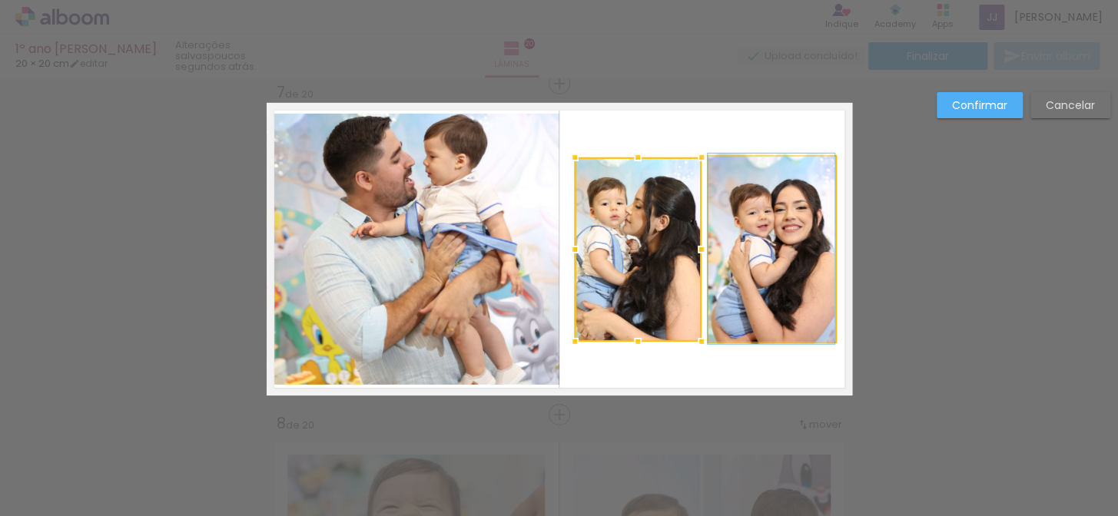
click at [756, 245] on quentale-photo at bounding box center [771, 249] width 127 height 184
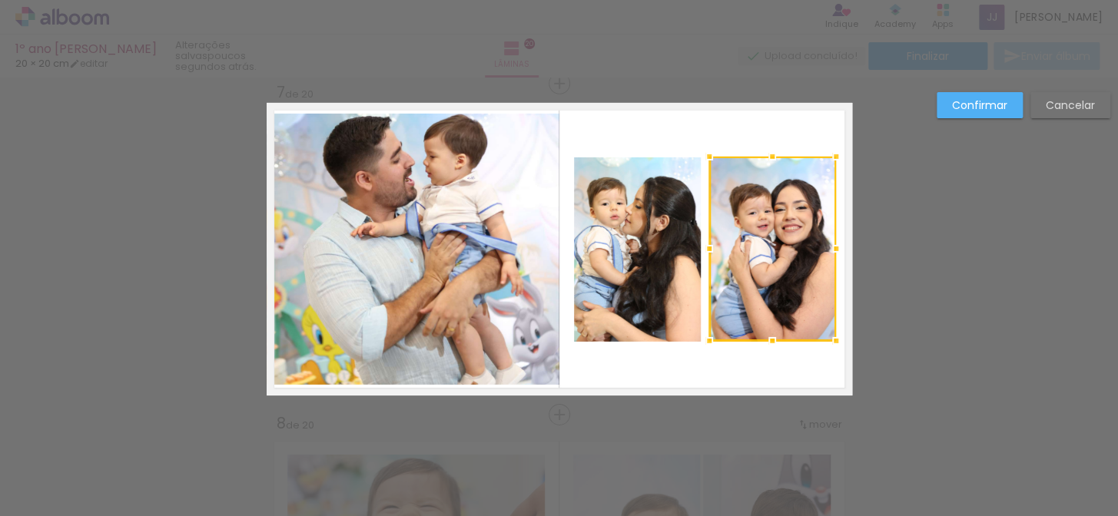
click at [0, 0] on slot "Confirmar" at bounding box center [0, 0] width 0 height 0
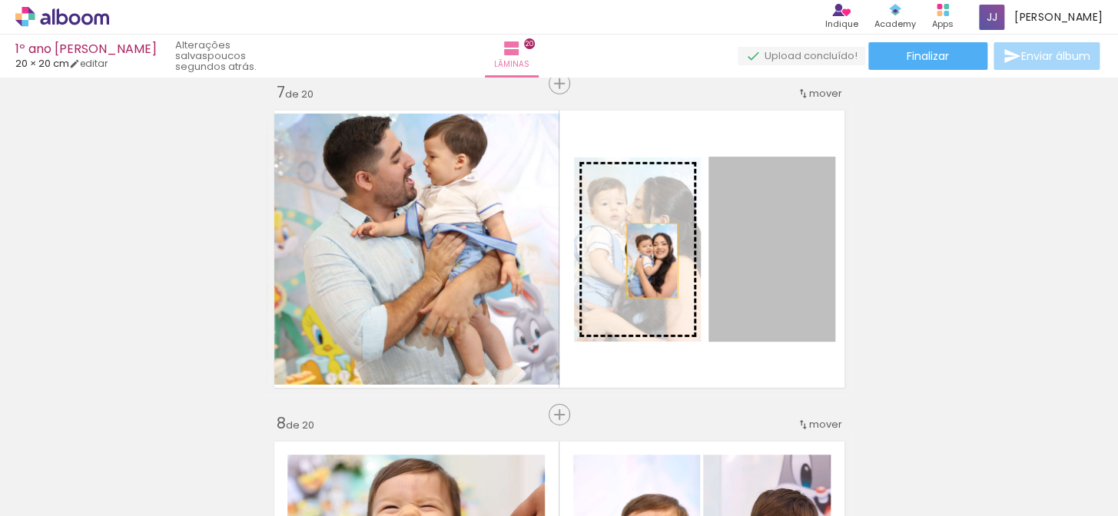
drag, startPoint x: 737, startPoint y: 261, endPoint x: 647, endPoint y: 260, distance: 89.9
click at [0, 0] on slot at bounding box center [0, 0] width 0 height 0
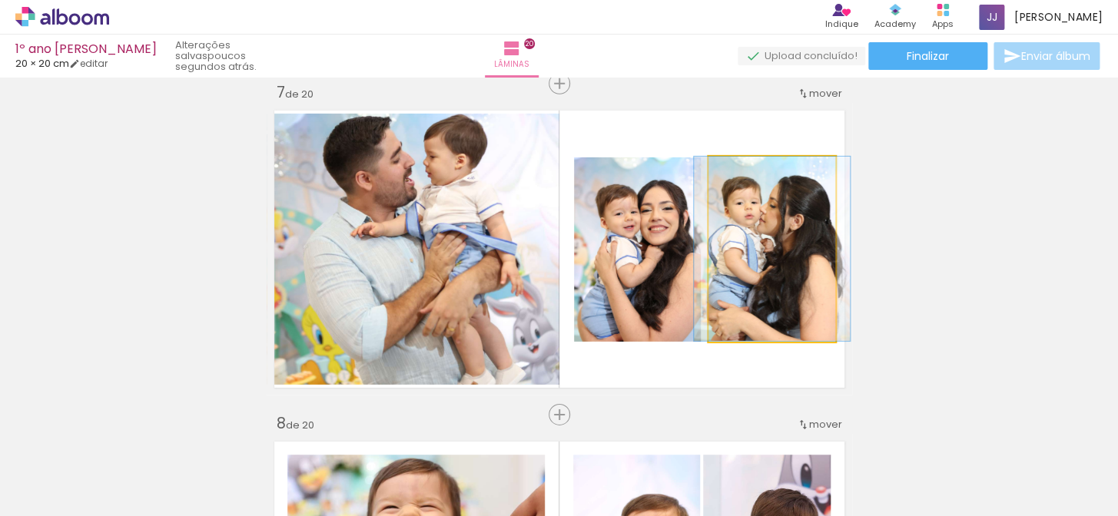
click at [768, 241] on quentale-photo at bounding box center [771, 249] width 127 height 184
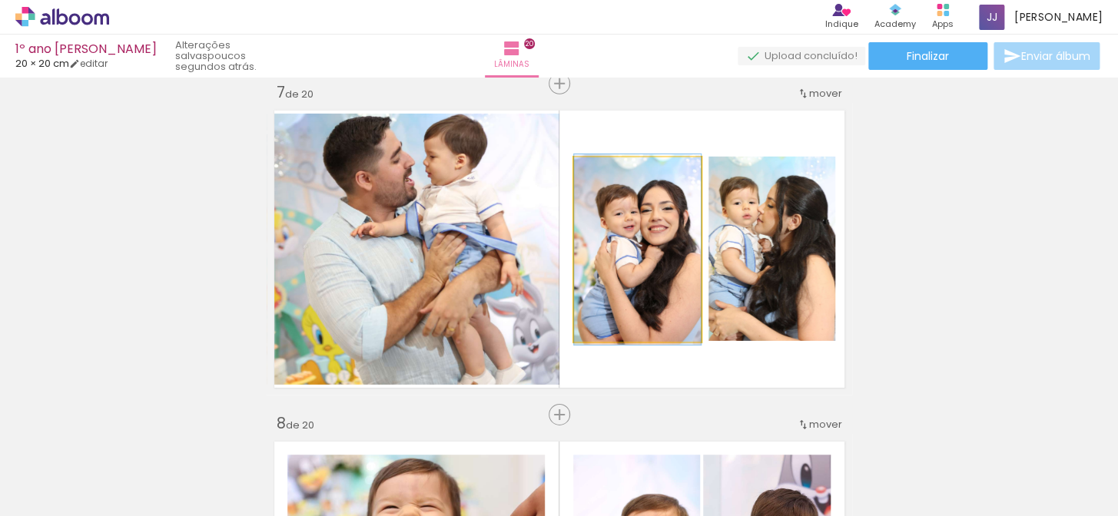
click at [634, 238] on quentale-photo at bounding box center [637, 249] width 127 height 184
click at [638, 239] on quentale-photo at bounding box center [637, 249] width 127 height 184
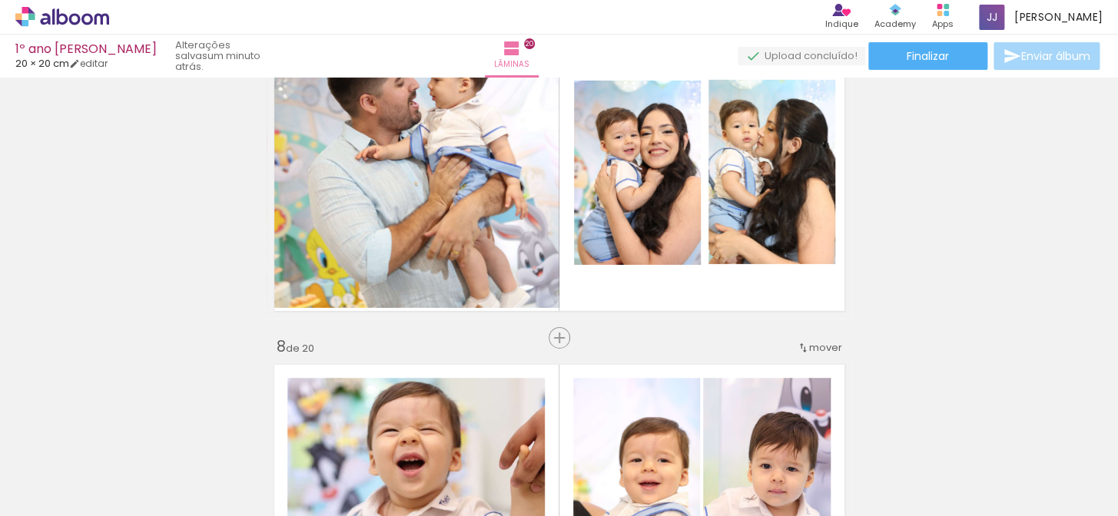
scroll to position [2075, 0]
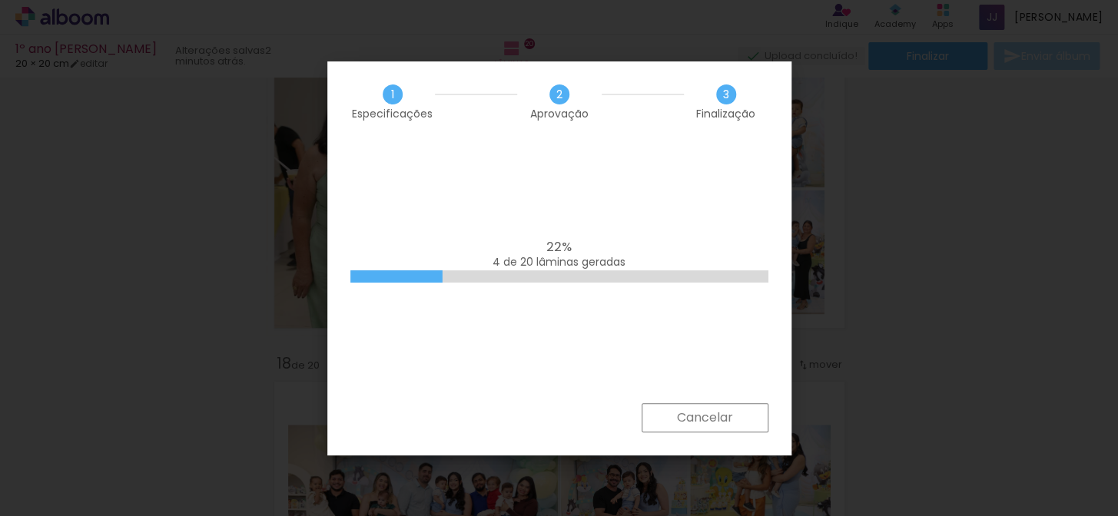
scroll to position [0, 4433]
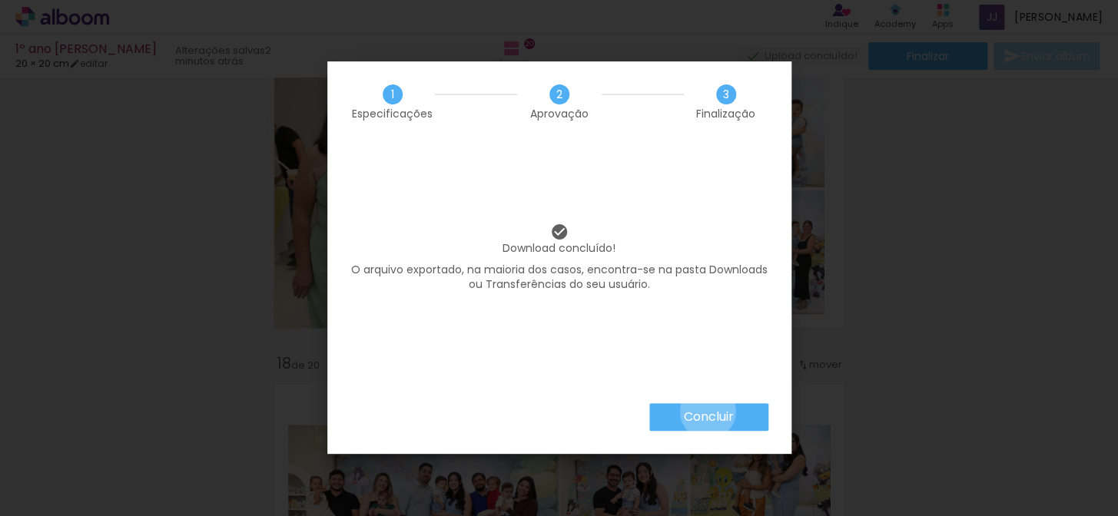
click at [0, 0] on slot "Concluir" at bounding box center [0, 0] width 0 height 0
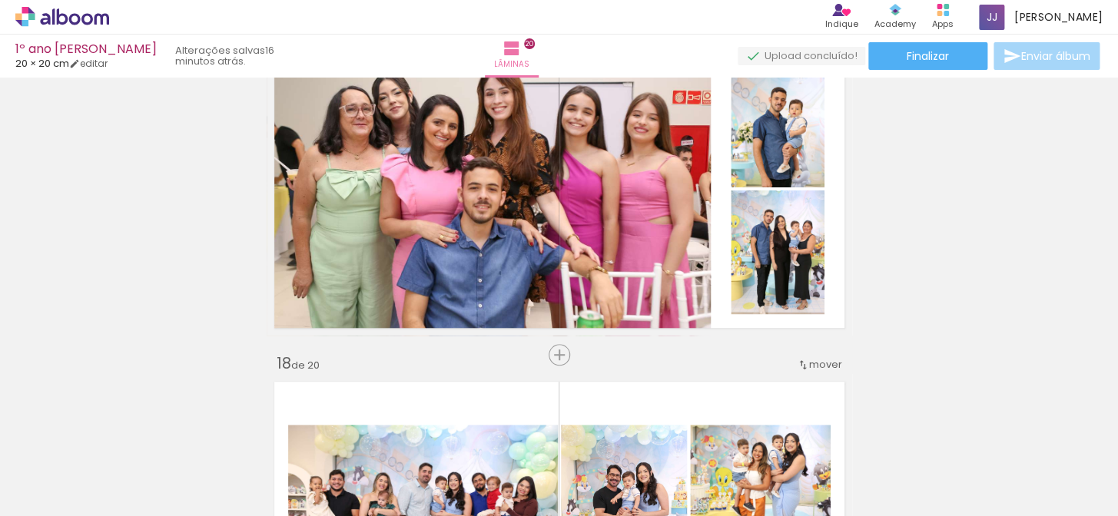
scroll to position [0, 4433]
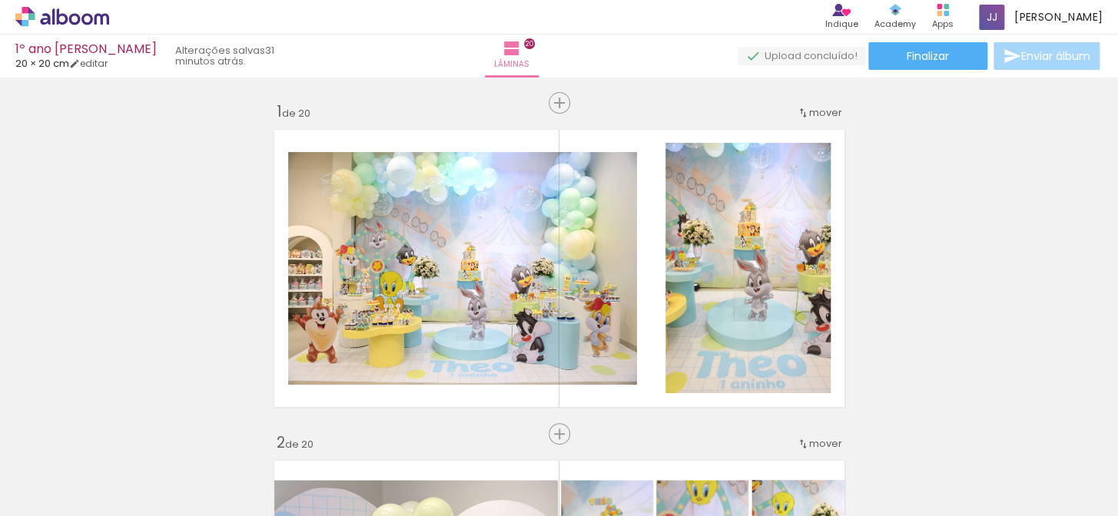
scroll to position [0, 4433]
